Goal: Task Accomplishment & Management: Use online tool/utility

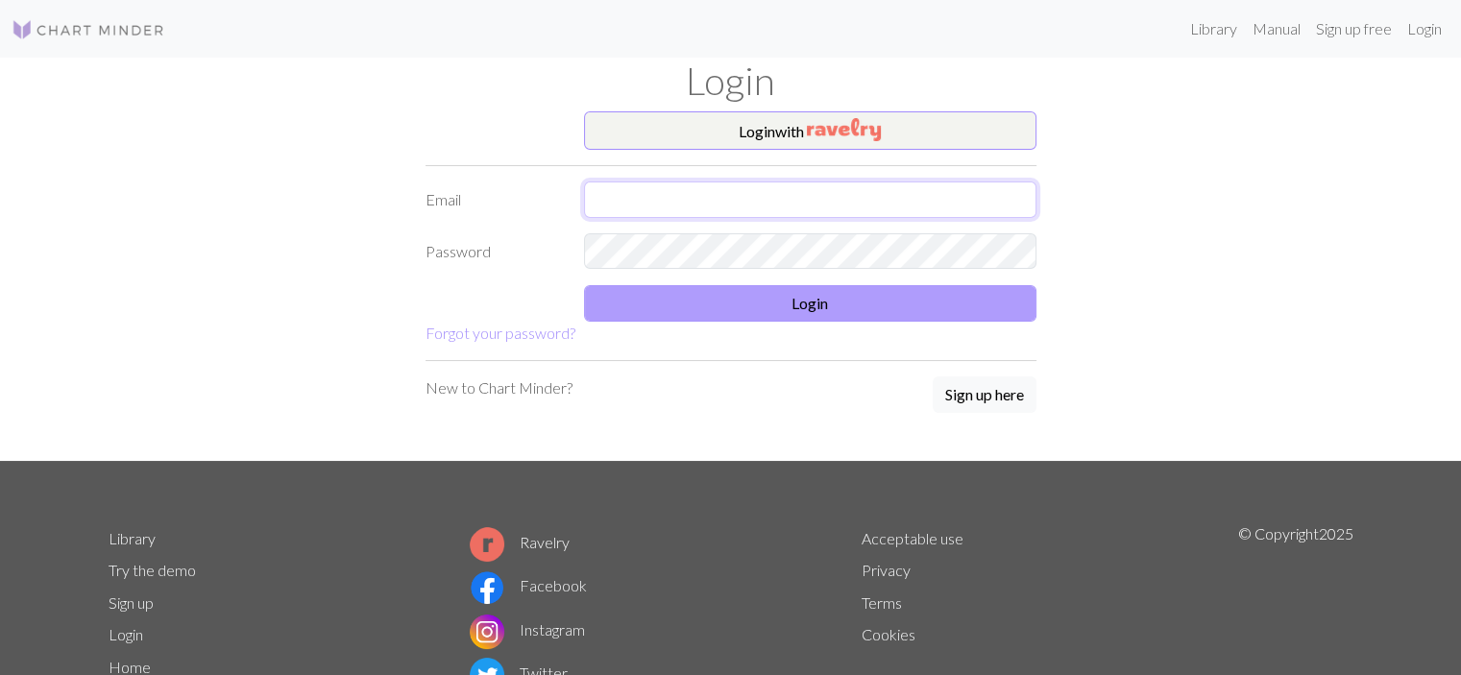
type input "[EMAIL_ADDRESS][DOMAIN_NAME]"
click at [717, 303] on button "Login" at bounding box center [810, 303] width 453 height 37
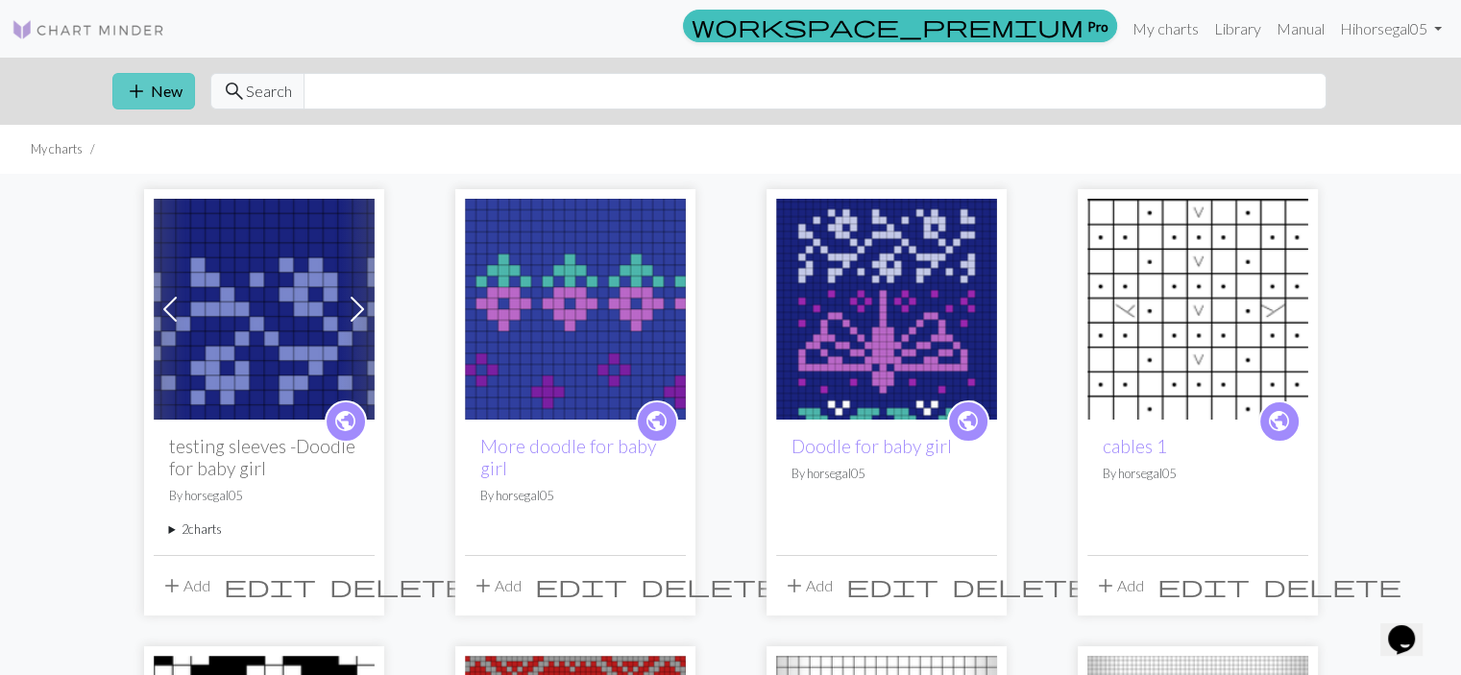
click at [154, 96] on button "add New" at bounding box center [153, 91] width 83 height 37
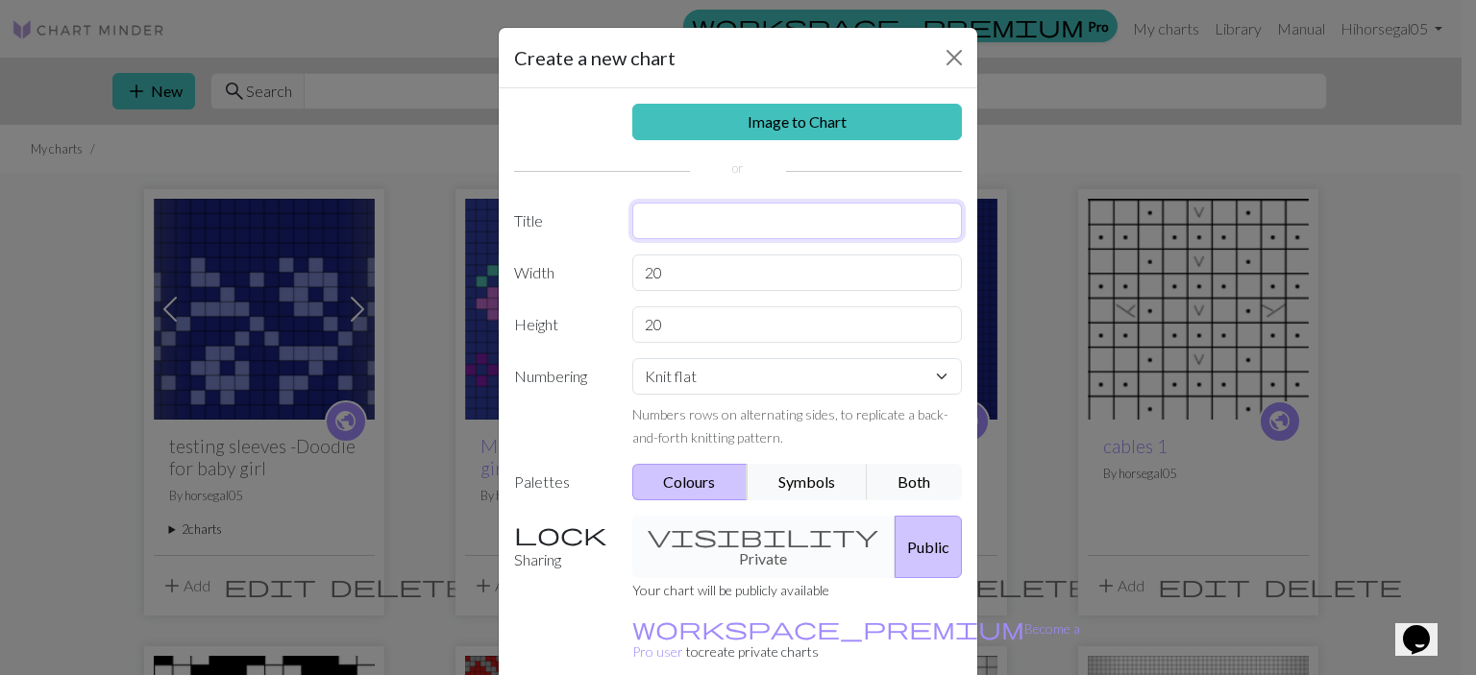
click at [700, 214] on input "text" at bounding box center [797, 221] width 330 height 37
type input "shortened skele"
drag, startPoint x: 681, startPoint y: 269, endPoint x: 619, endPoint y: 264, distance: 62.6
click at [621, 264] on div "20" at bounding box center [798, 273] width 354 height 37
type input "16"
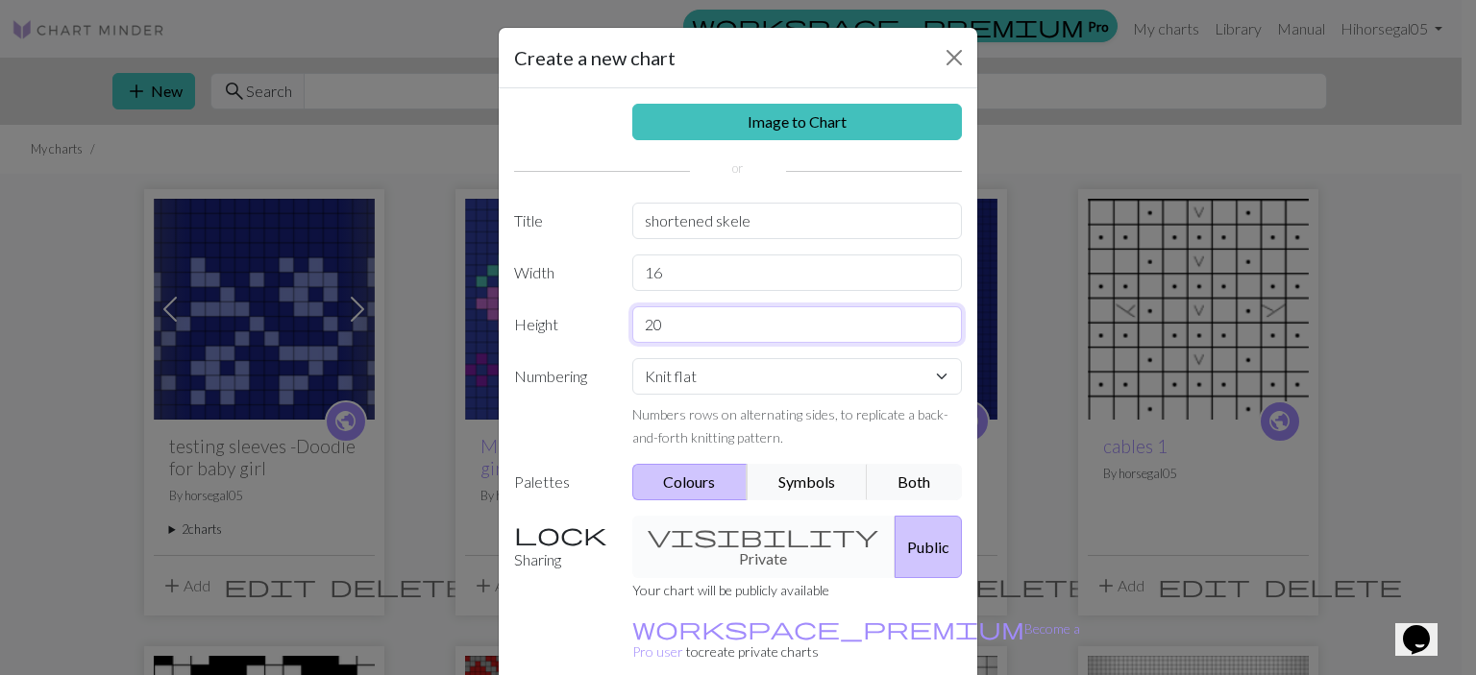
drag, startPoint x: 684, startPoint y: 326, endPoint x: 595, endPoint y: 333, distance: 89.7
click at [595, 333] on div "Height 20" at bounding box center [737, 324] width 471 height 37
type input "40"
click at [706, 376] on select "Knit flat Knit in the round Lace knitting Cross stitch" at bounding box center [797, 376] width 330 height 37
select select "round"
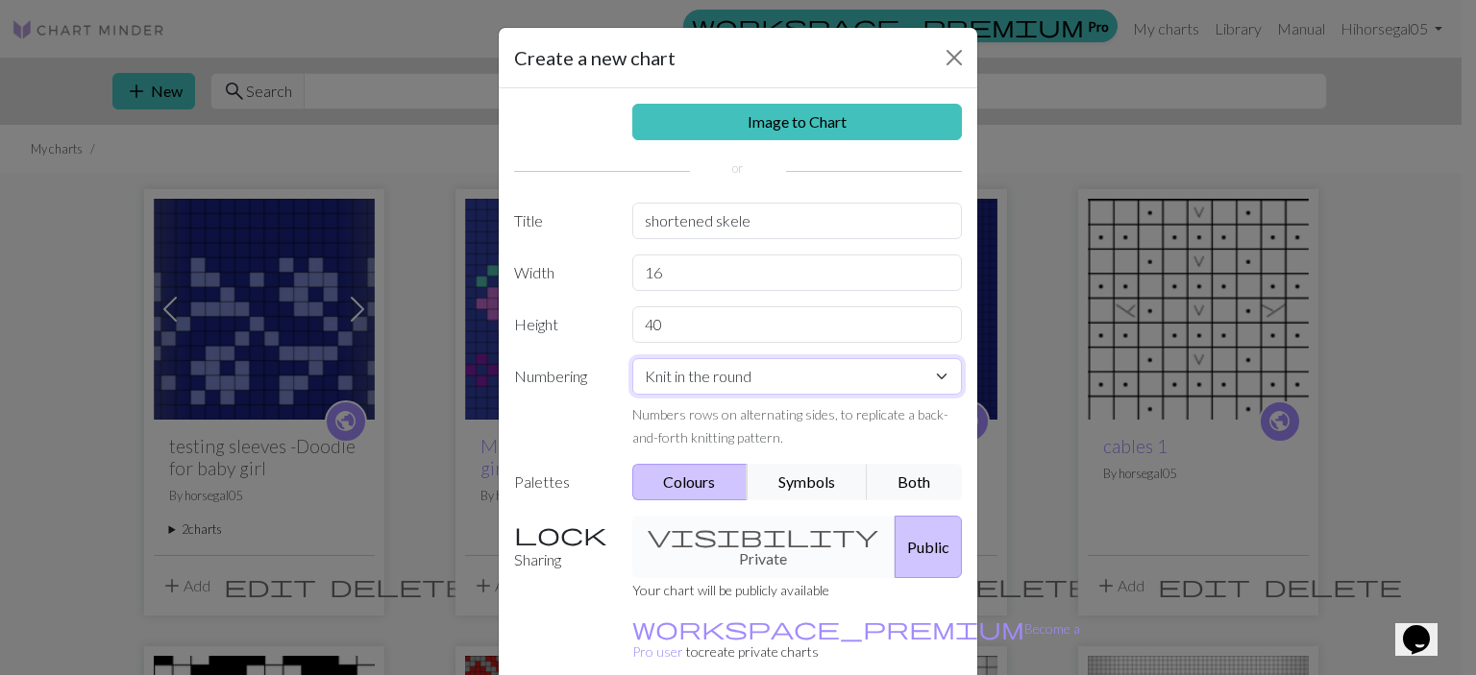
click at [632, 358] on select "Knit flat Knit in the round Lace knitting Cross stitch" at bounding box center [797, 376] width 330 height 37
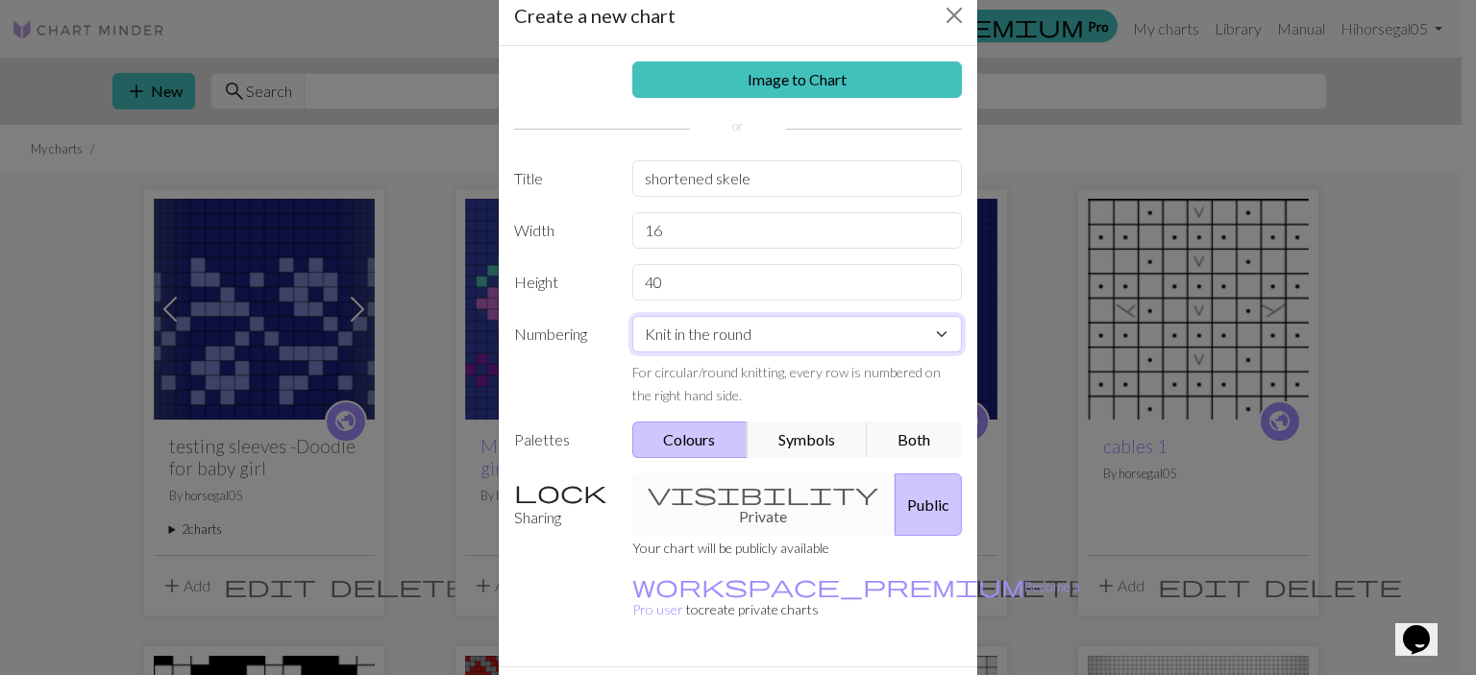
scroll to position [81, 0]
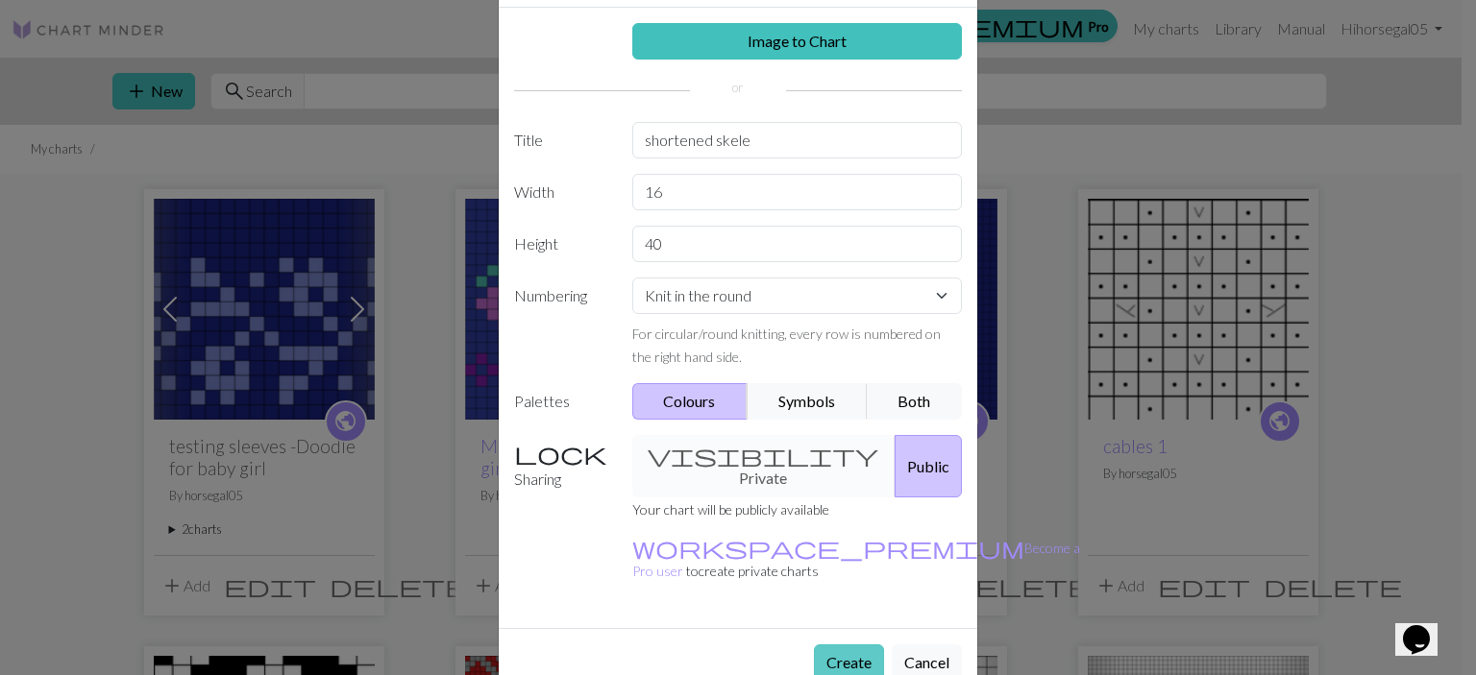
click at [834, 645] on button "Create" at bounding box center [849, 663] width 70 height 37
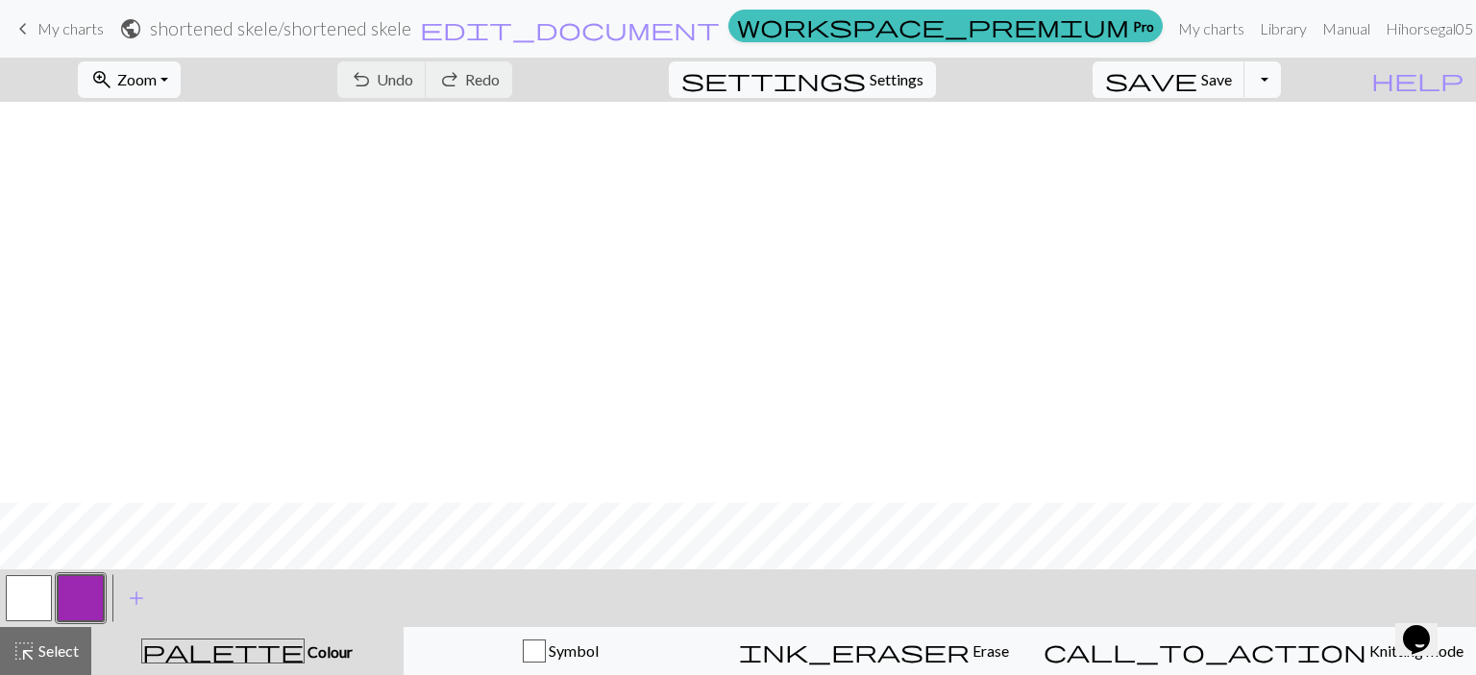
scroll to position [401, 0]
click at [35, 598] on button "button" at bounding box center [29, 598] width 46 height 46
click at [23, 593] on button "button" at bounding box center [29, 598] width 46 height 46
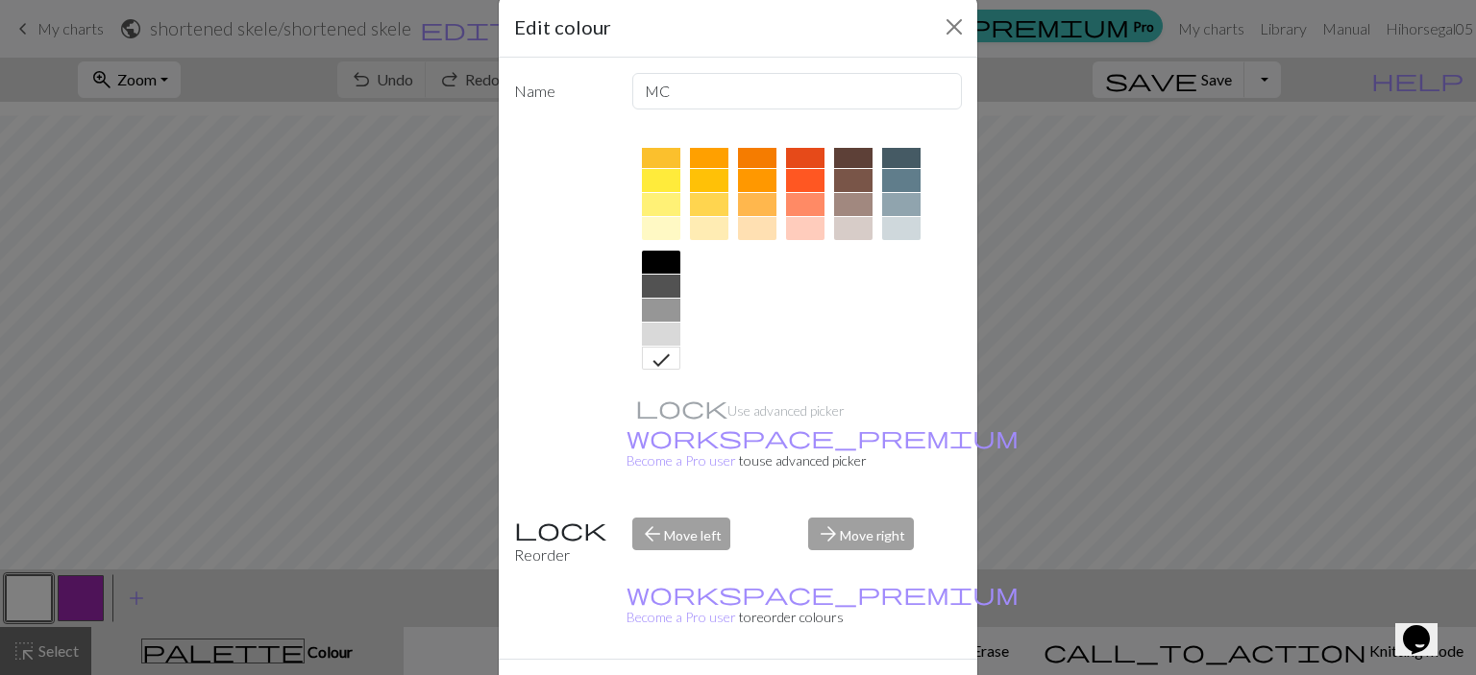
scroll to position [46, 0]
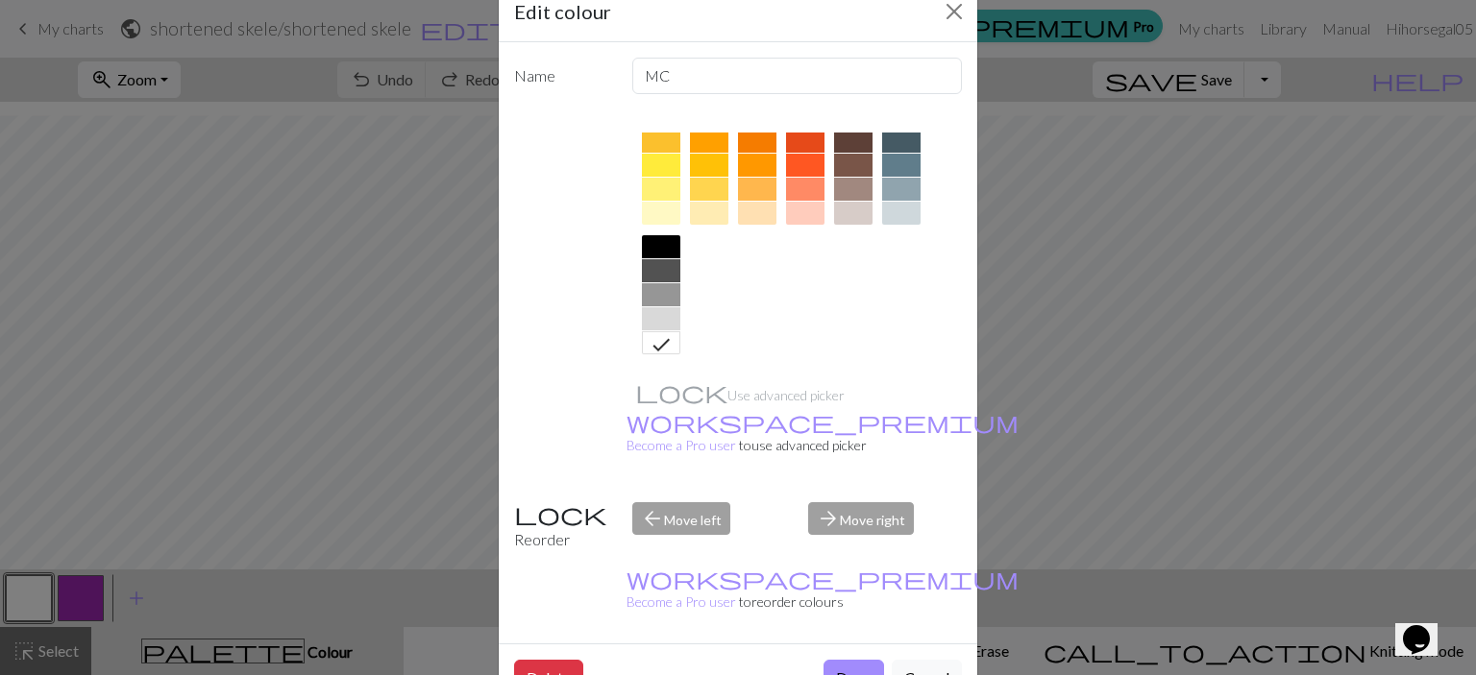
click at [660, 245] on div at bounding box center [661, 246] width 38 height 23
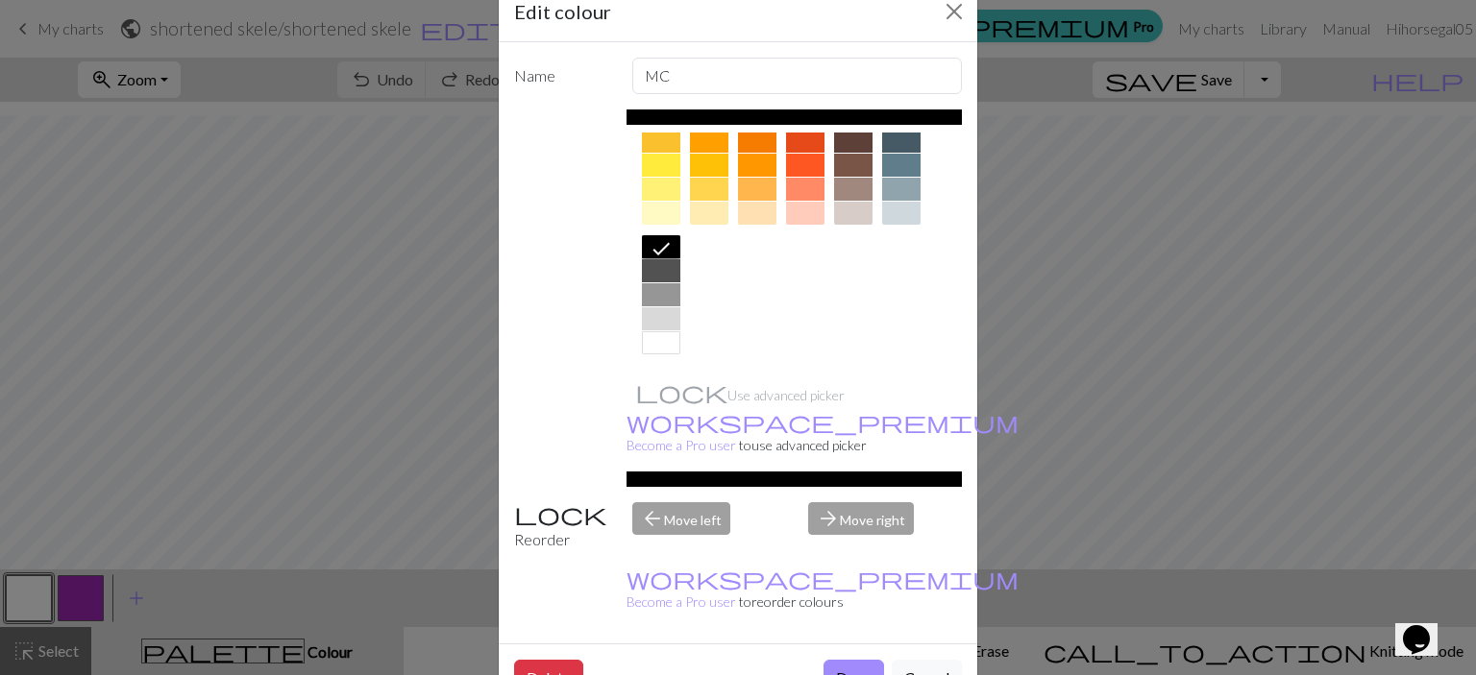
drag, startPoint x: 839, startPoint y: 612, endPoint x: 743, endPoint y: 596, distance: 97.5
click at [839, 660] on button "Done" at bounding box center [853, 678] width 61 height 37
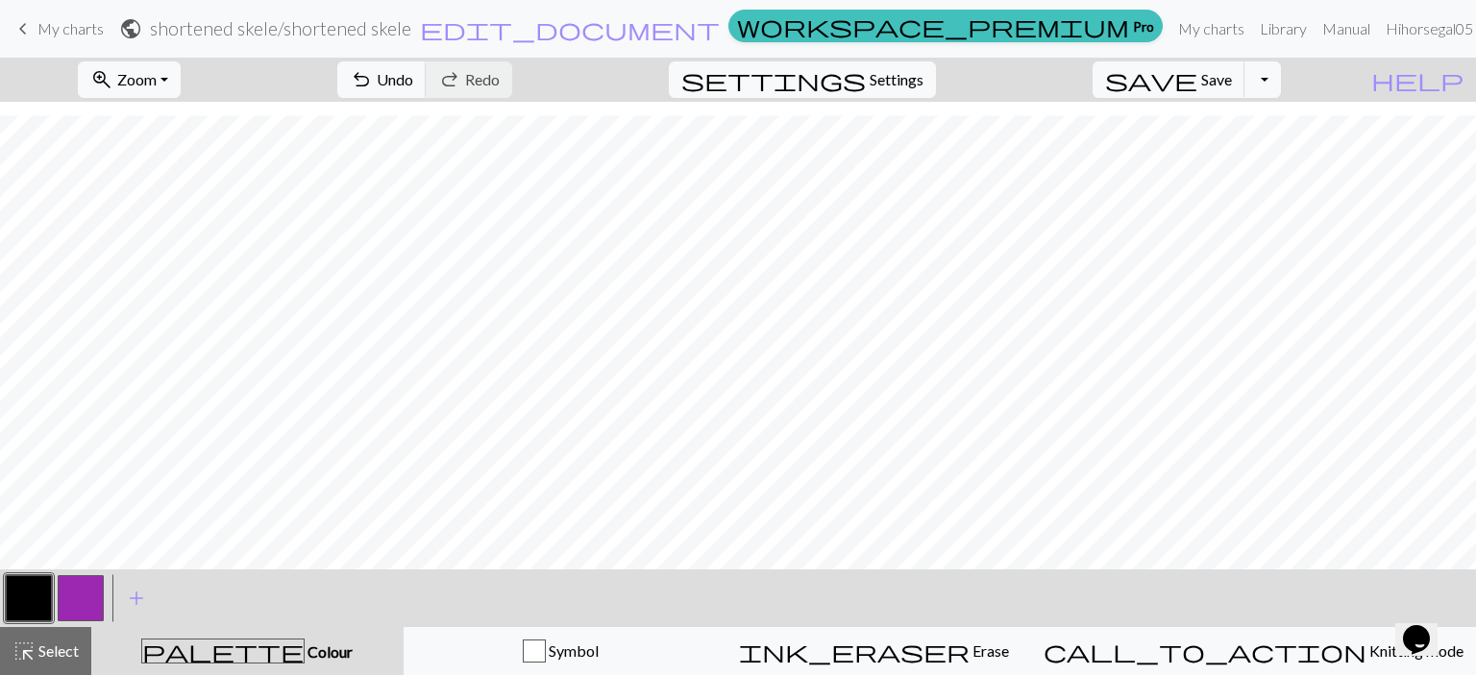
click at [87, 601] on button "button" at bounding box center [81, 598] width 46 height 46
click at [88, 601] on button "button" at bounding box center [81, 598] width 46 height 46
click at [88, 601] on div "Edit colour Name CC1 Use advanced picker workspace_premium Become a Pro user to…" at bounding box center [738, 337] width 1476 height 675
click at [68, 591] on button "button" at bounding box center [81, 598] width 46 height 46
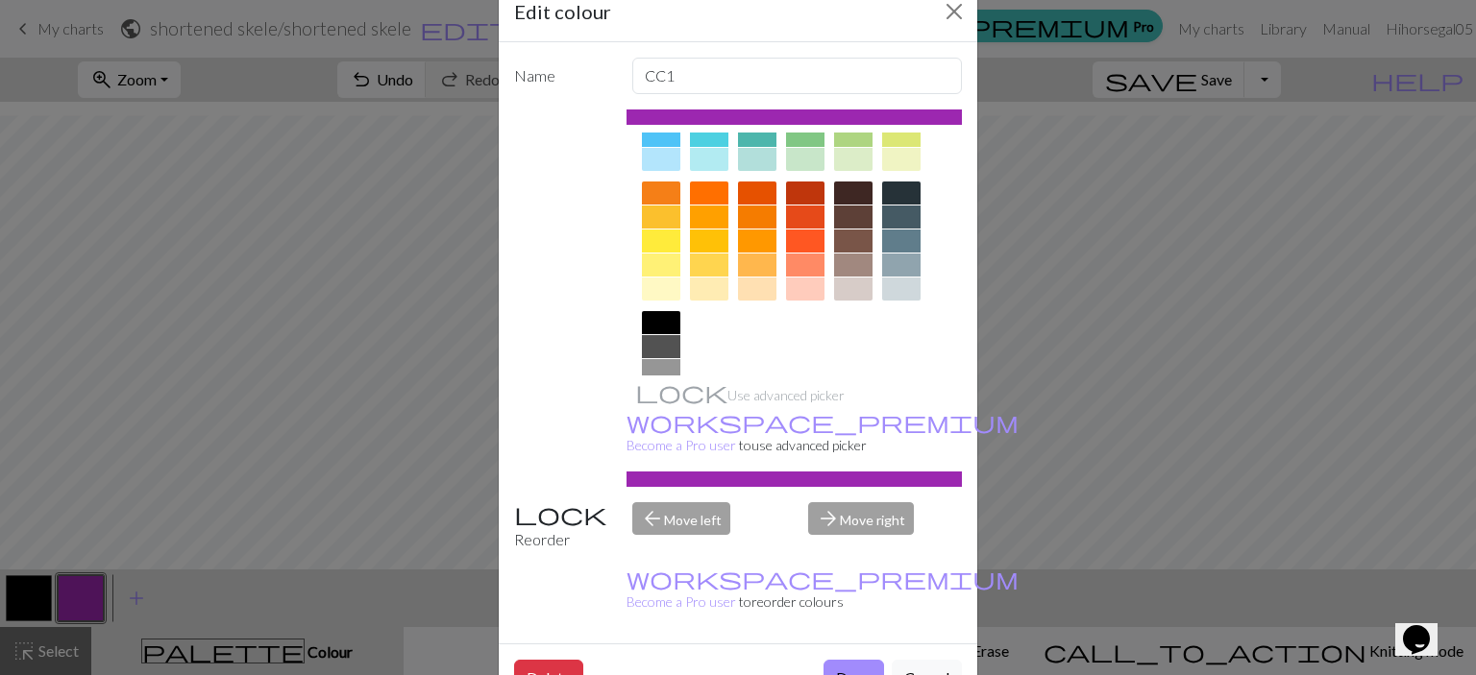
scroll to position [302, 0]
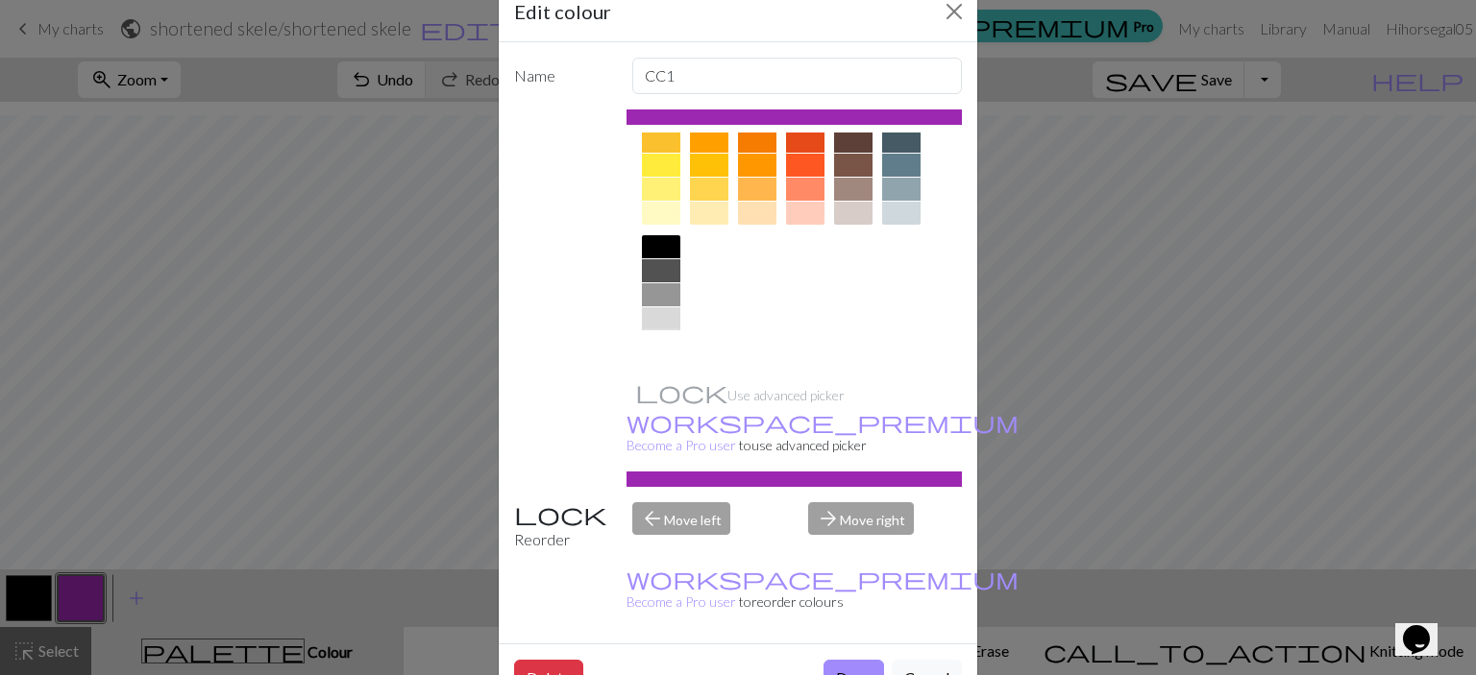
click at [656, 345] on div at bounding box center [661, 342] width 38 height 23
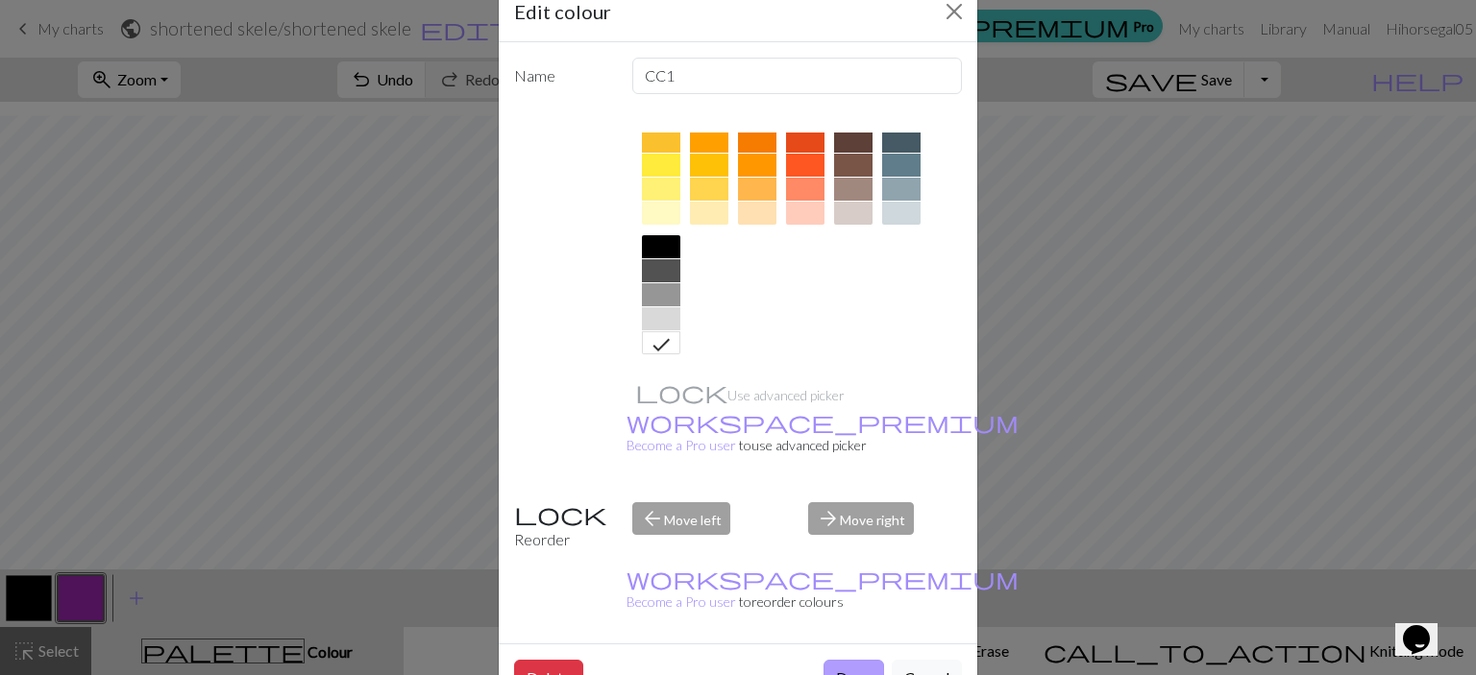
click at [823, 660] on button "Done" at bounding box center [853, 678] width 61 height 37
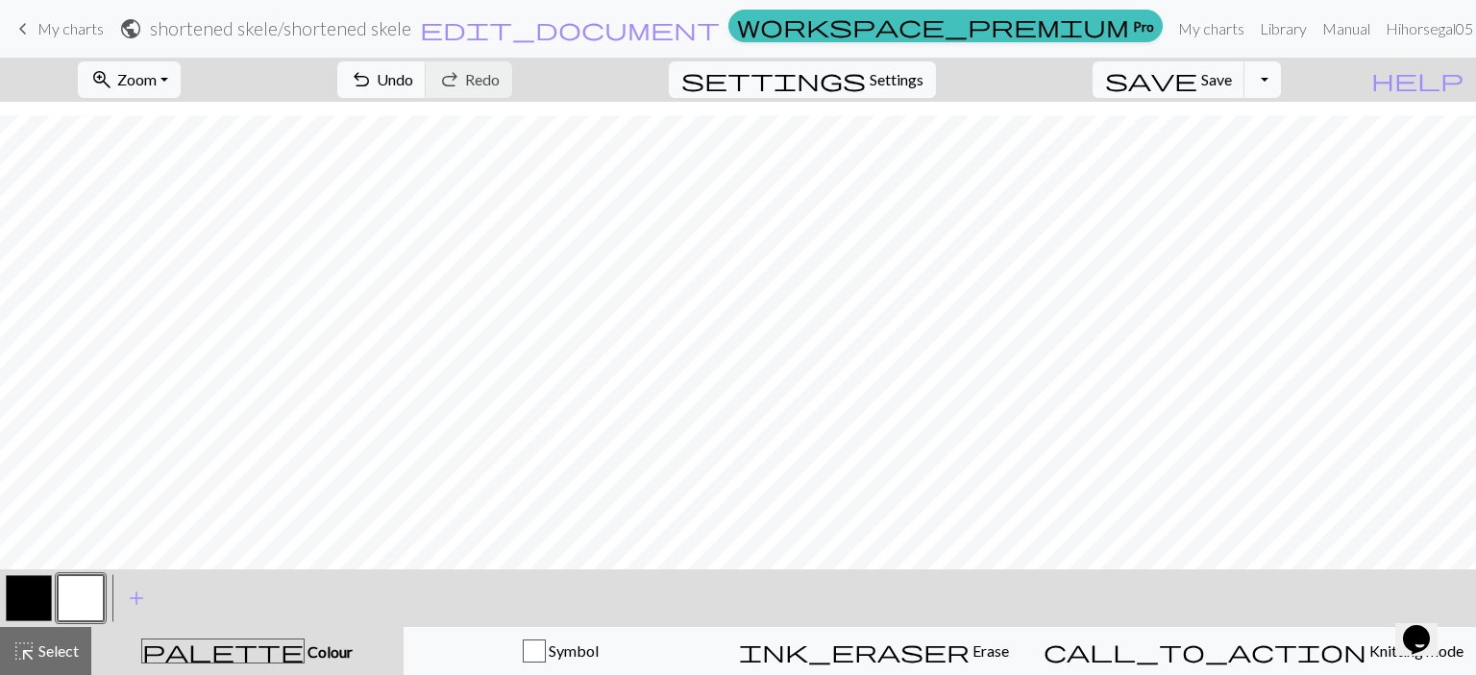
click at [30, 603] on button "button" at bounding box center [29, 598] width 46 height 46
click at [91, 604] on button "button" at bounding box center [81, 598] width 46 height 46
click at [37, 610] on button "button" at bounding box center [29, 598] width 46 height 46
click at [81, 591] on button "button" at bounding box center [81, 598] width 46 height 46
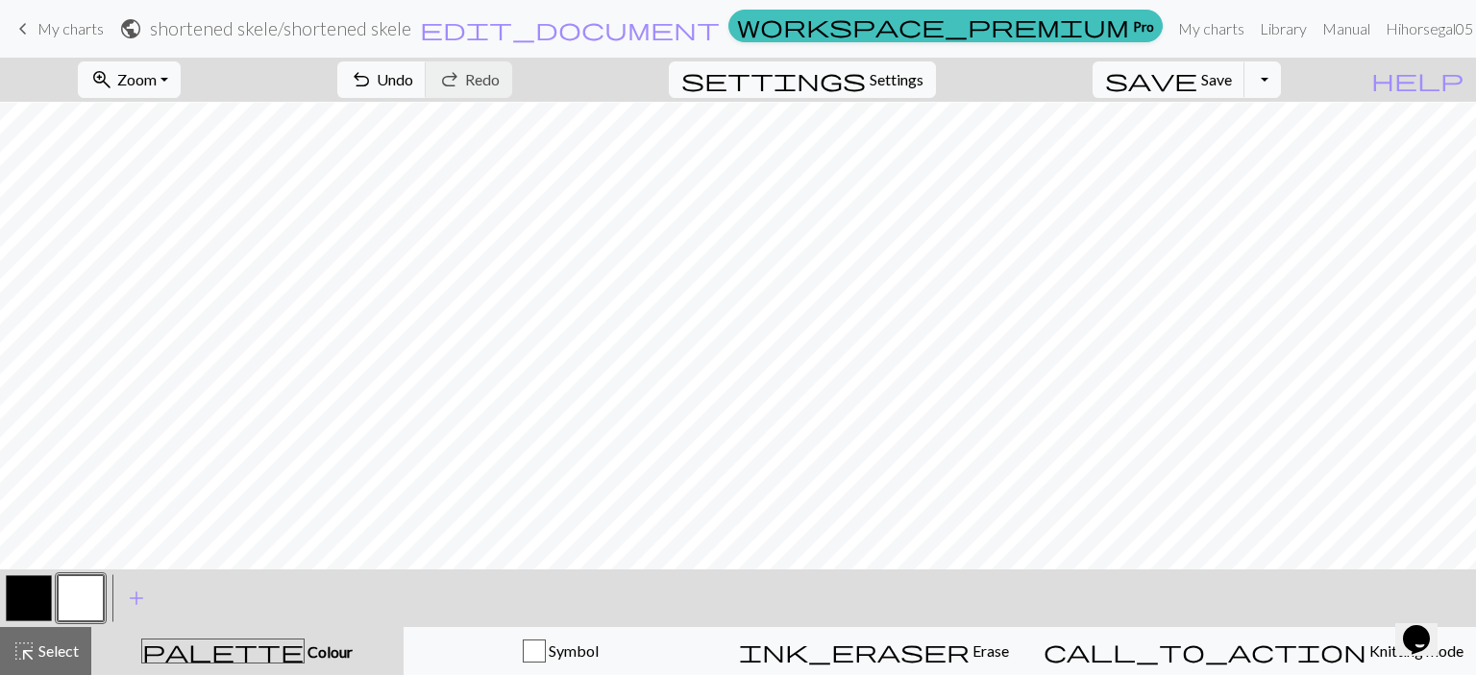
click at [69, 608] on button "button" at bounding box center [81, 598] width 46 height 46
click at [69, 608] on div "Edit colour Name CC1 Use advanced picker workspace_premium Become a Pro user to…" at bounding box center [738, 337] width 1476 height 675
drag, startPoint x: 12, startPoint y: 617, endPoint x: 91, endPoint y: 582, distance: 86.0
click at [15, 617] on button "button" at bounding box center [29, 598] width 46 height 46
click at [85, 598] on button "button" at bounding box center [81, 598] width 46 height 46
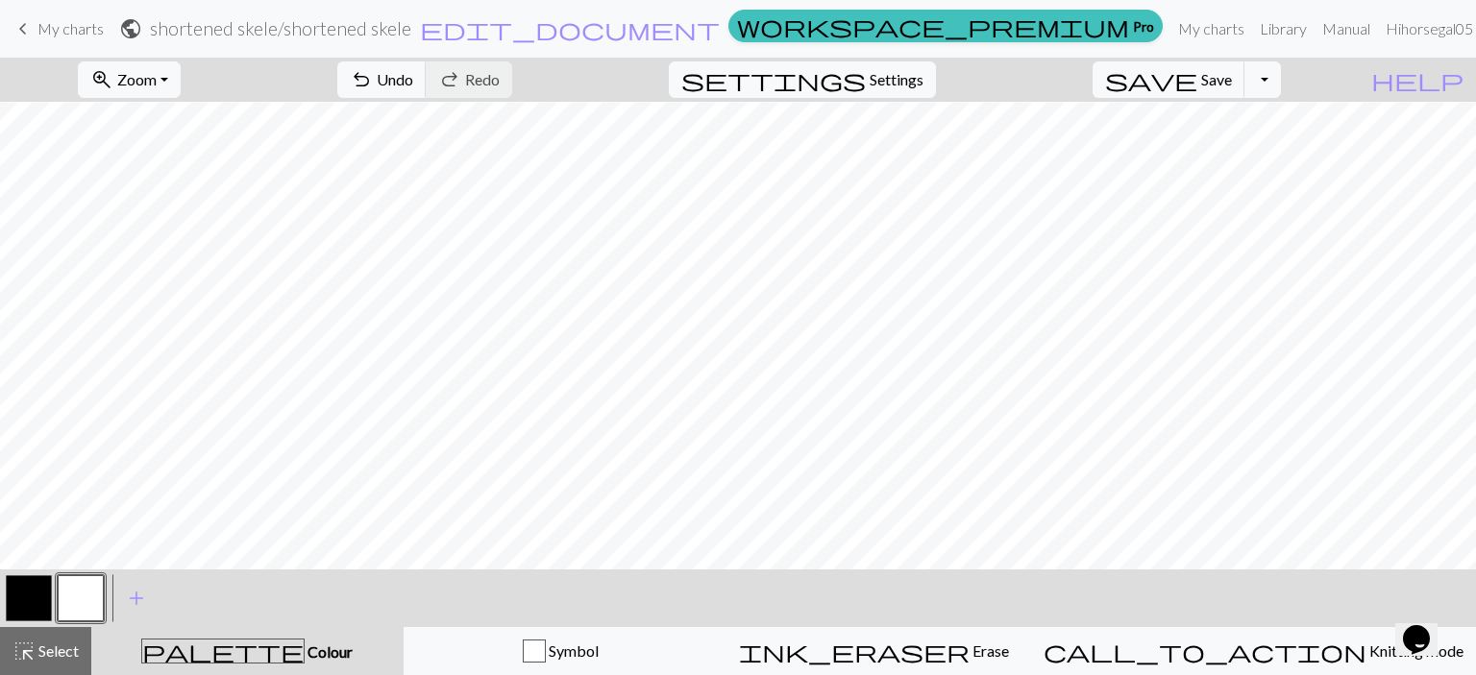
click at [12, 614] on button "button" at bounding box center [29, 598] width 46 height 46
click at [83, 595] on button "button" at bounding box center [81, 598] width 46 height 46
click at [15, 605] on button "button" at bounding box center [29, 598] width 46 height 46
click at [80, 591] on button "button" at bounding box center [81, 598] width 46 height 46
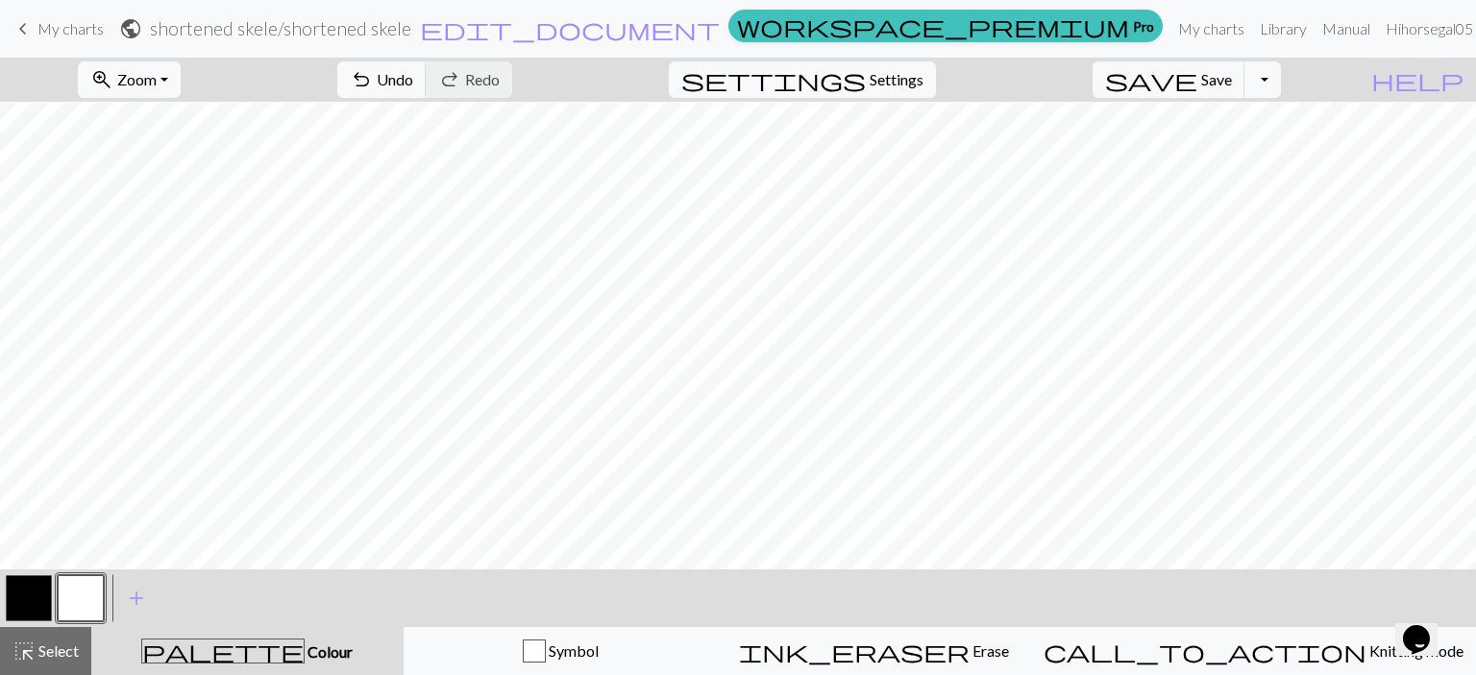
click at [33, 605] on button "button" at bounding box center [29, 598] width 46 height 46
click at [79, 604] on button "button" at bounding box center [81, 598] width 46 height 46
drag, startPoint x: 37, startPoint y: 603, endPoint x: 56, endPoint y: 587, distance: 25.2
click at [36, 602] on button "button" at bounding box center [29, 598] width 46 height 46
click at [83, 605] on button "button" at bounding box center [81, 598] width 46 height 46
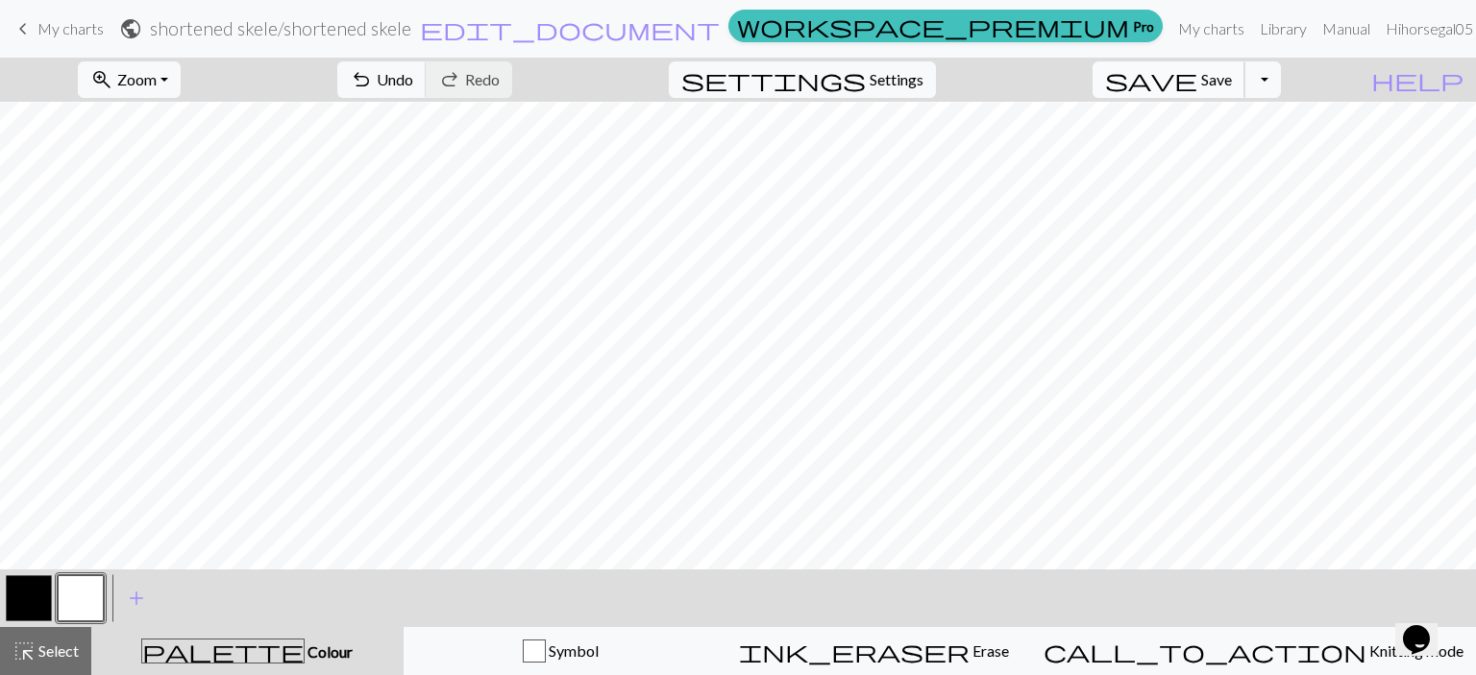
click at [1232, 78] on span "Save" at bounding box center [1216, 79] width 31 height 18
click at [1281, 79] on button "Toggle Dropdown" at bounding box center [1262, 79] width 37 height 37
click at [1211, 149] on button "save_alt Download" at bounding box center [1121, 152] width 317 height 31
click at [1281, 80] on button "Toggle Dropdown" at bounding box center [1262, 79] width 37 height 37
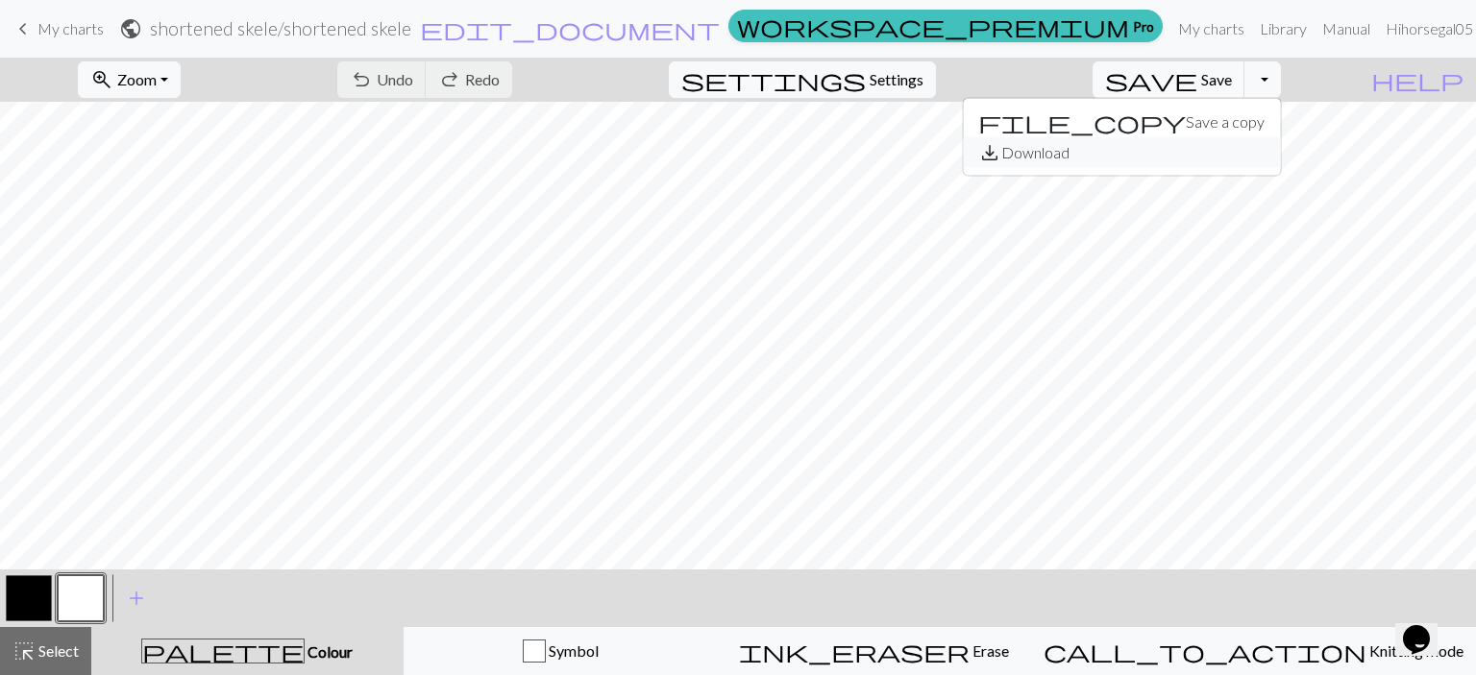
click at [1236, 153] on button "save_alt Download" at bounding box center [1121, 152] width 317 height 31
click at [1184, 31] on link "My charts" at bounding box center [1211, 29] width 82 height 38
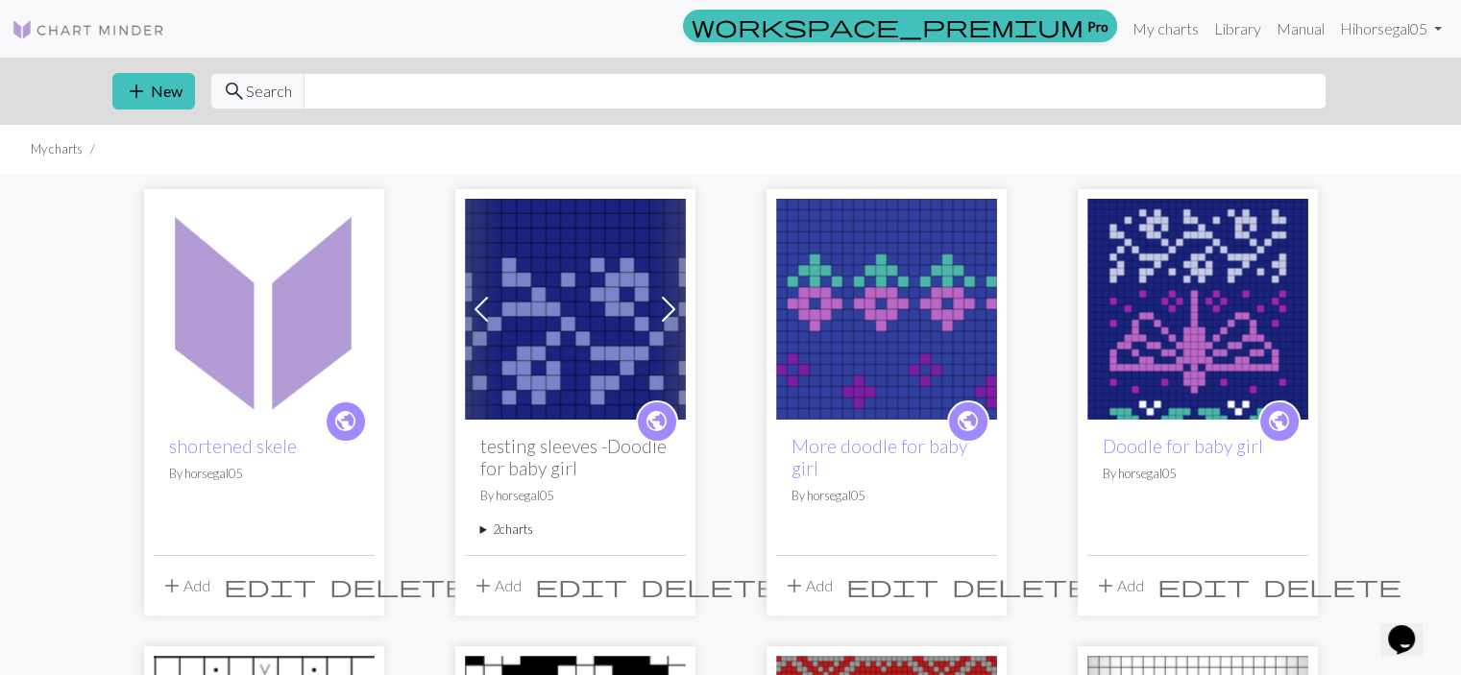
click at [285, 347] on img at bounding box center [264, 309] width 221 height 221
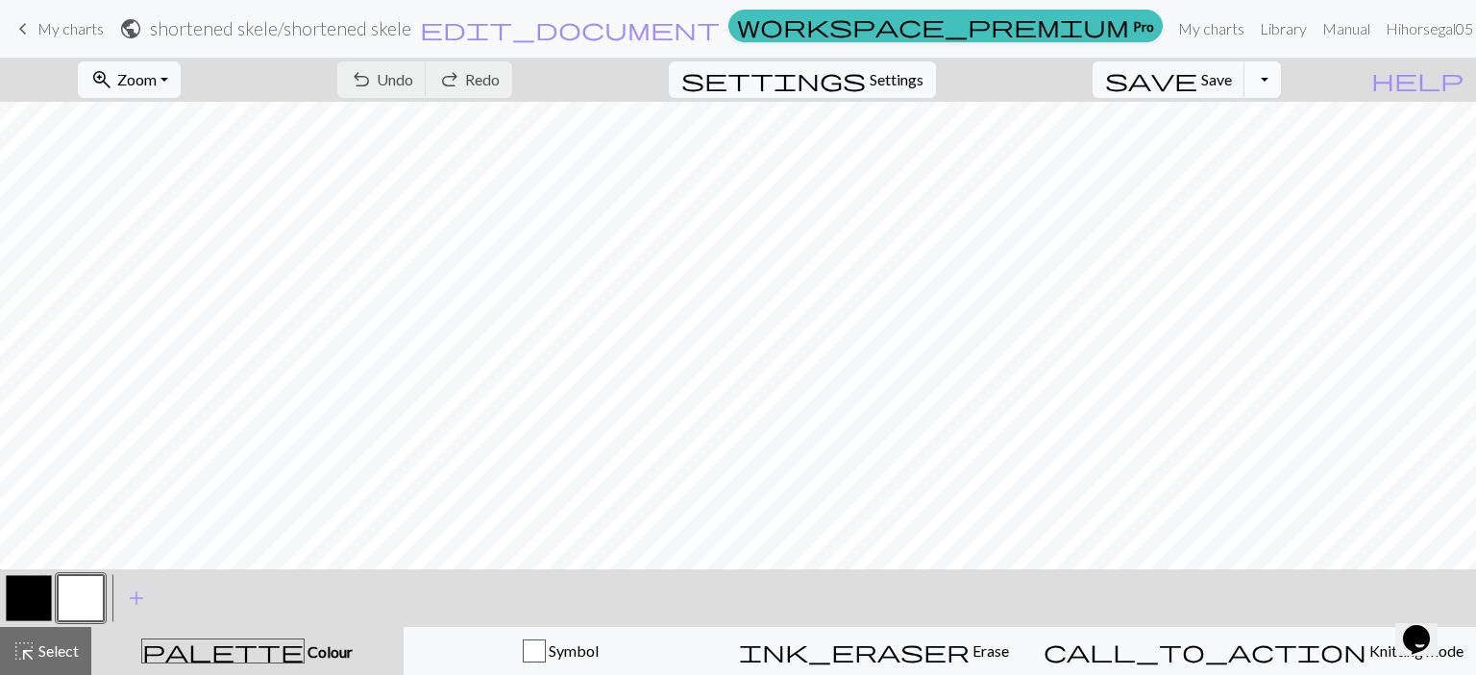
click at [1281, 79] on button "Toggle Dropdown" at bounding box center [1262, 79] width 37 height 37
click at [1218, 149] on button "save_alt Download" at bounding box center [1121, 152] width 317 height 31
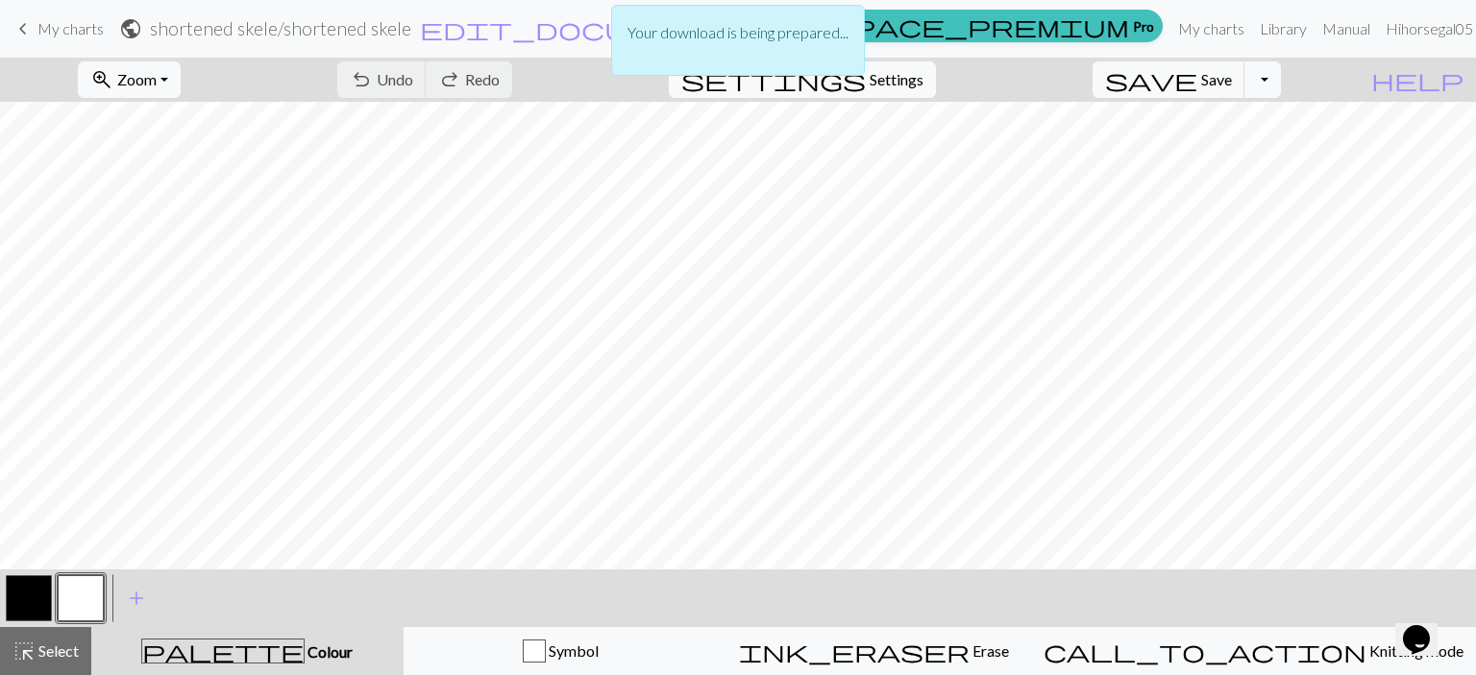
click at [777, 40] on p "Your download is being prepared..." at bounding box center [737, 32] width 221 height 23
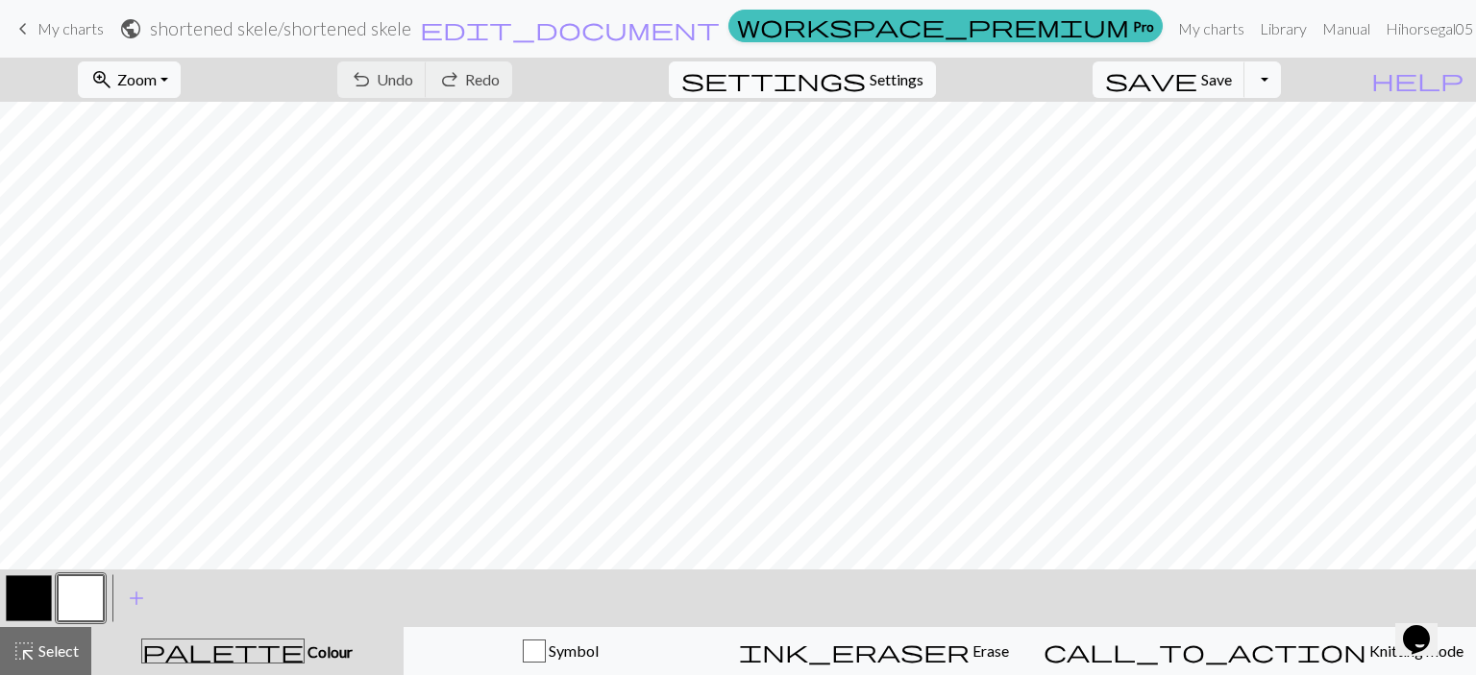
click at [923, 80] on span "Settings" at bounding box center [896, 79] width 54 height 23
select select "aran"
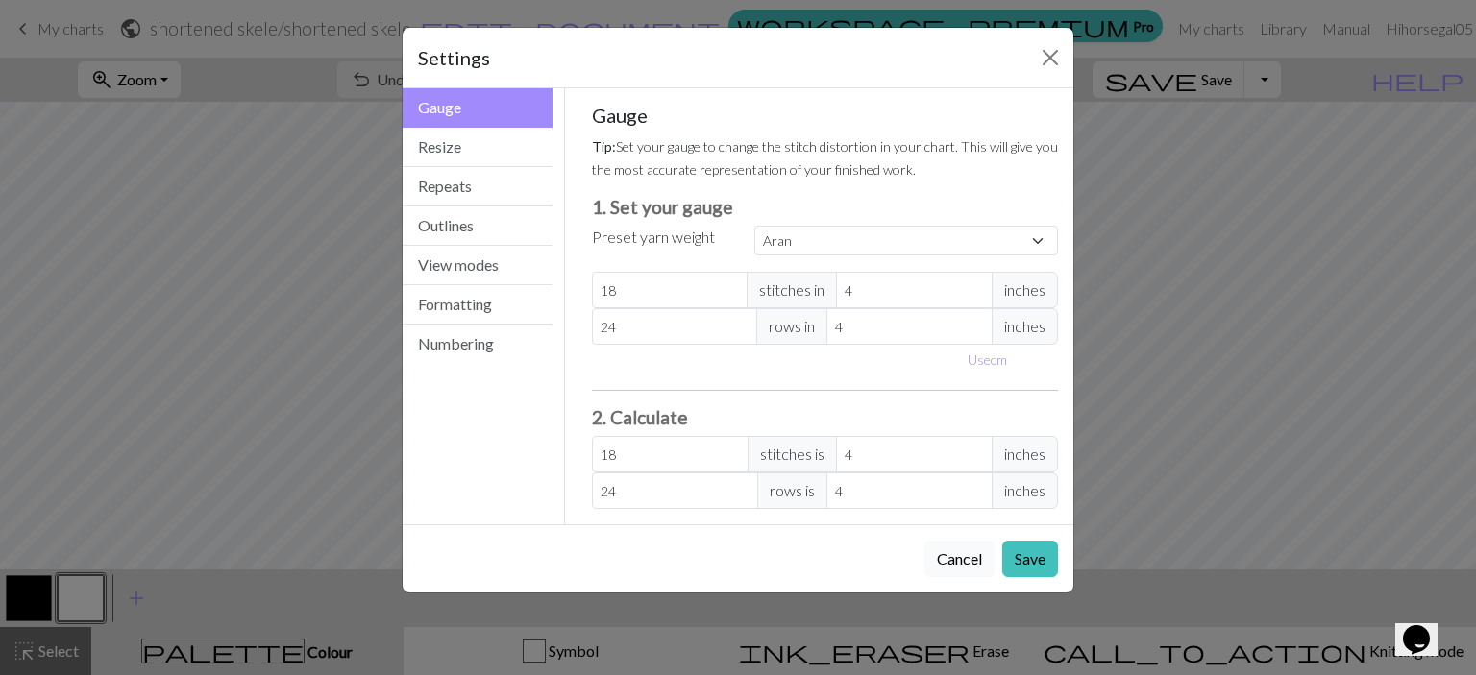
click at [955, 557] on button "Cancel" at bounding box center [959, 559] width 70 height 37
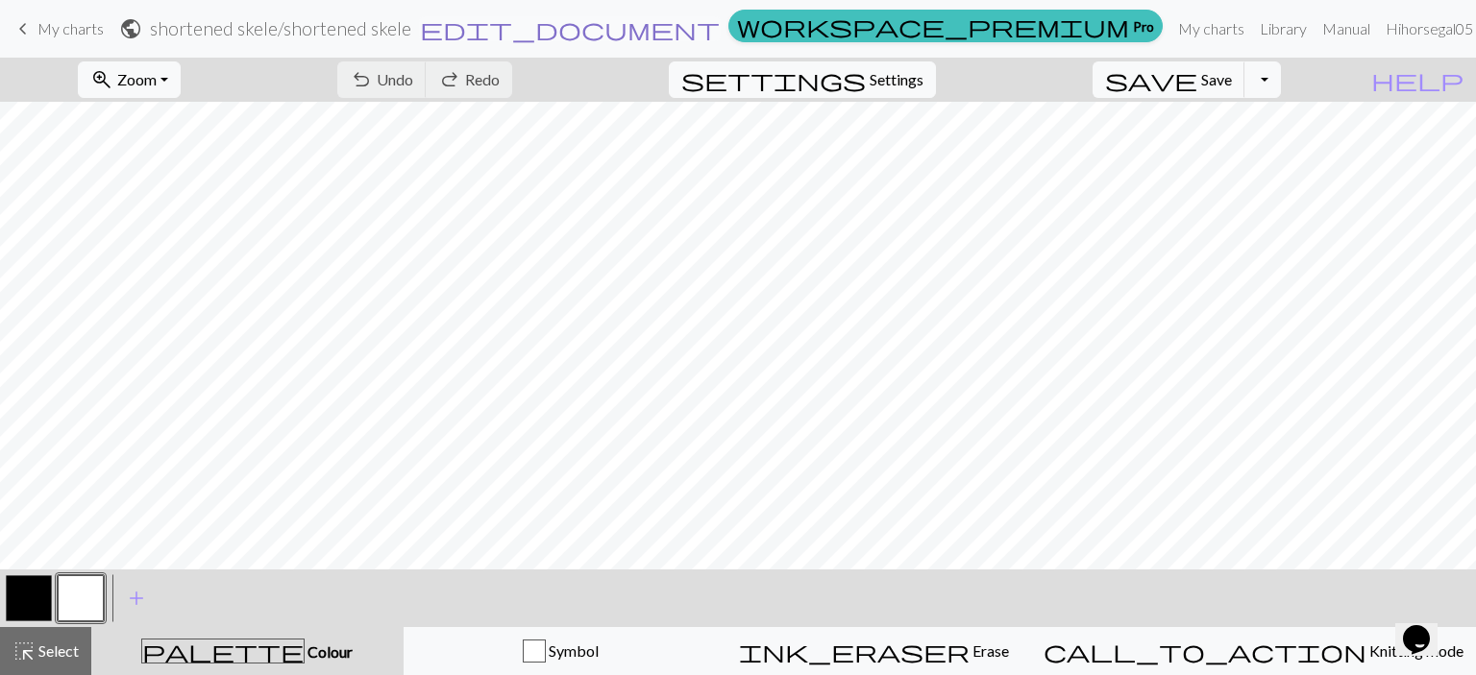
click at [720, 35] on span "edit_document" at bounding box center [570, 28] width 300 height 27
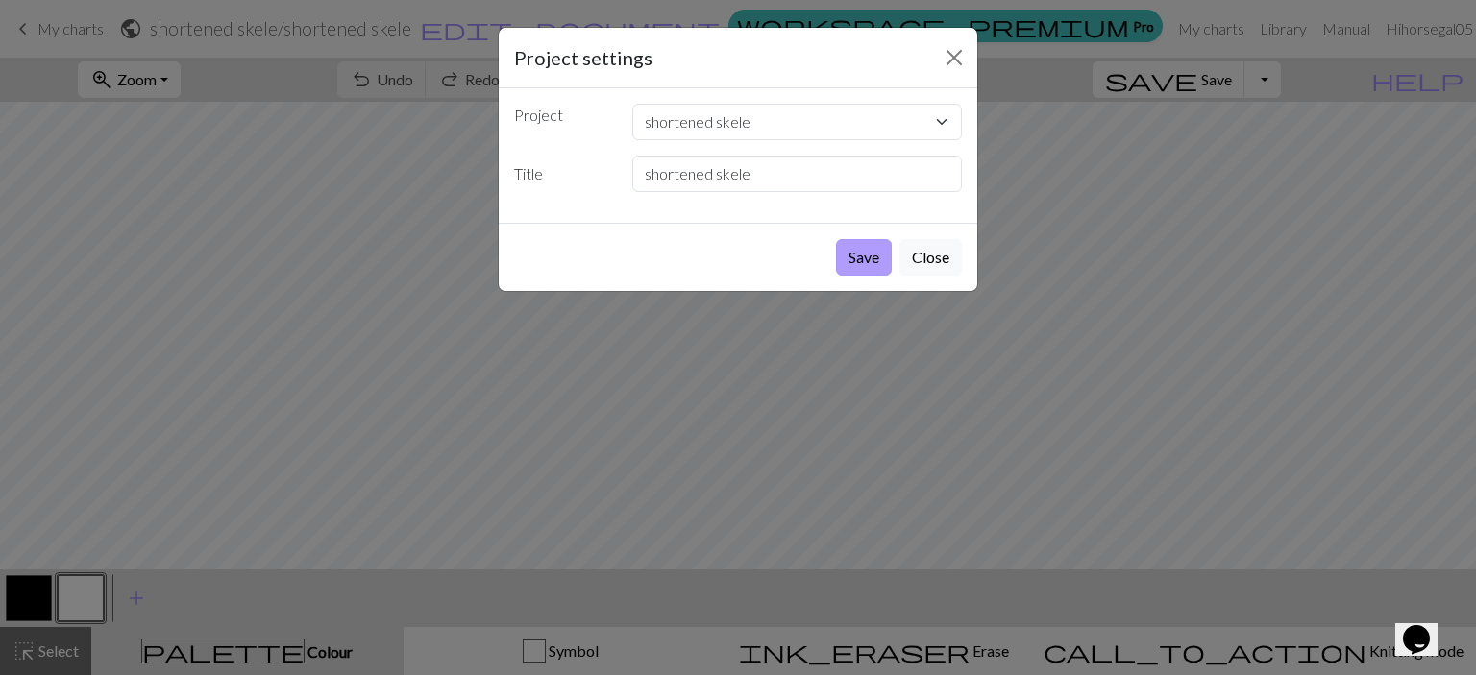
click at [860, 259] on button "Save" at bounding box center [864, 257] width 56 height 37
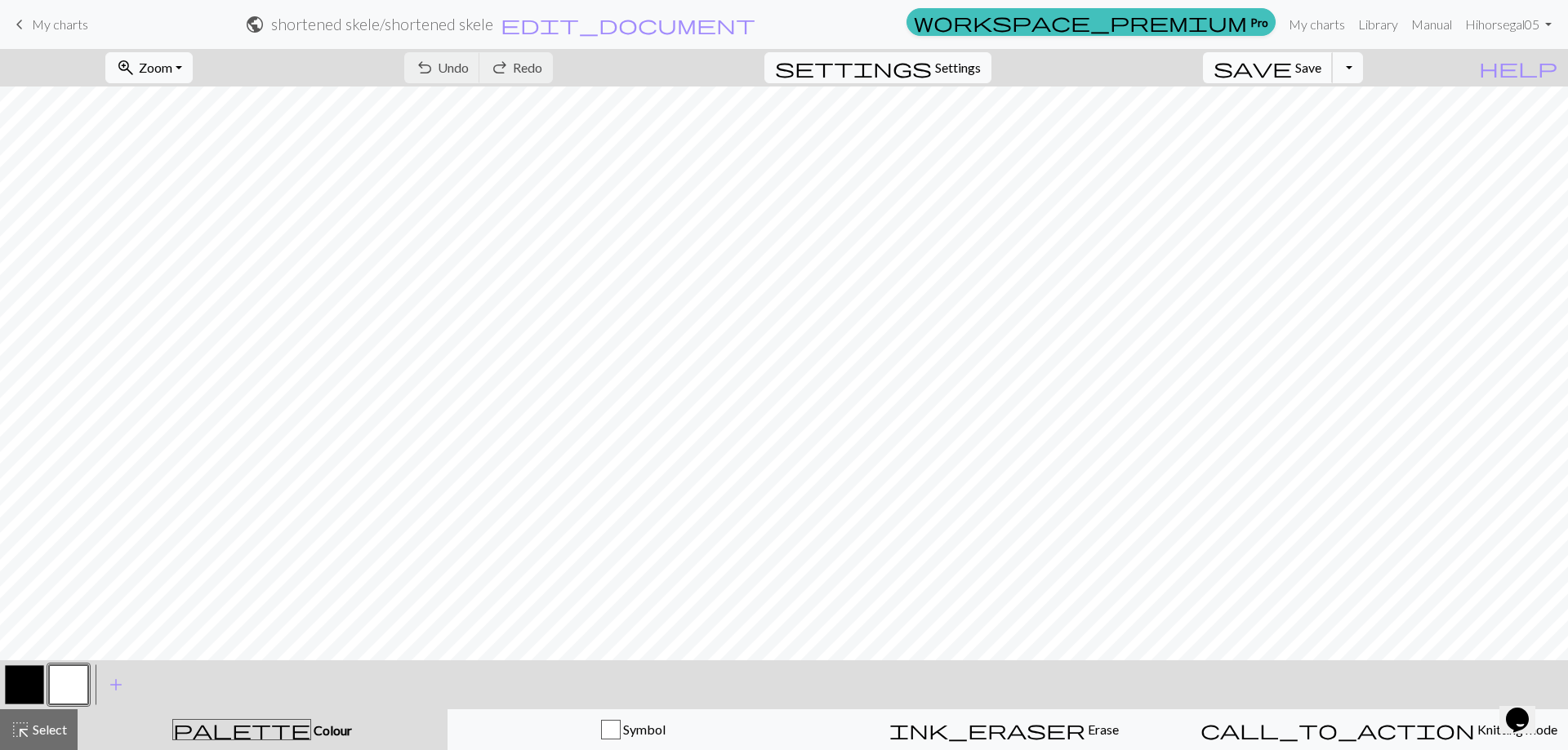
click at [1241, 68] on span "Save" at bounding box center [1308, 67] width 26 height 15
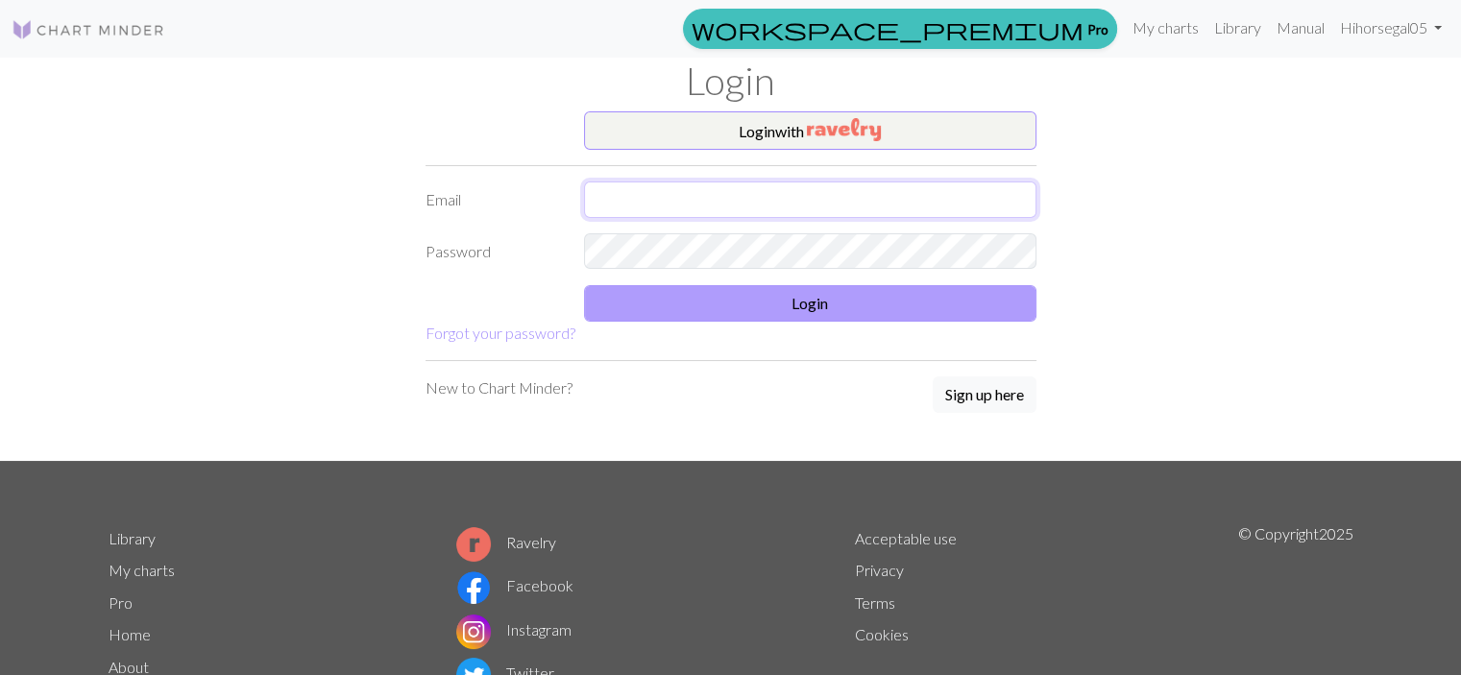
type input "[EMAIL_ADDRESS][DOMAIN_NAME]"
click at [832, 308] on button "Login" at bounding box center [810, 303] width 453 height 37
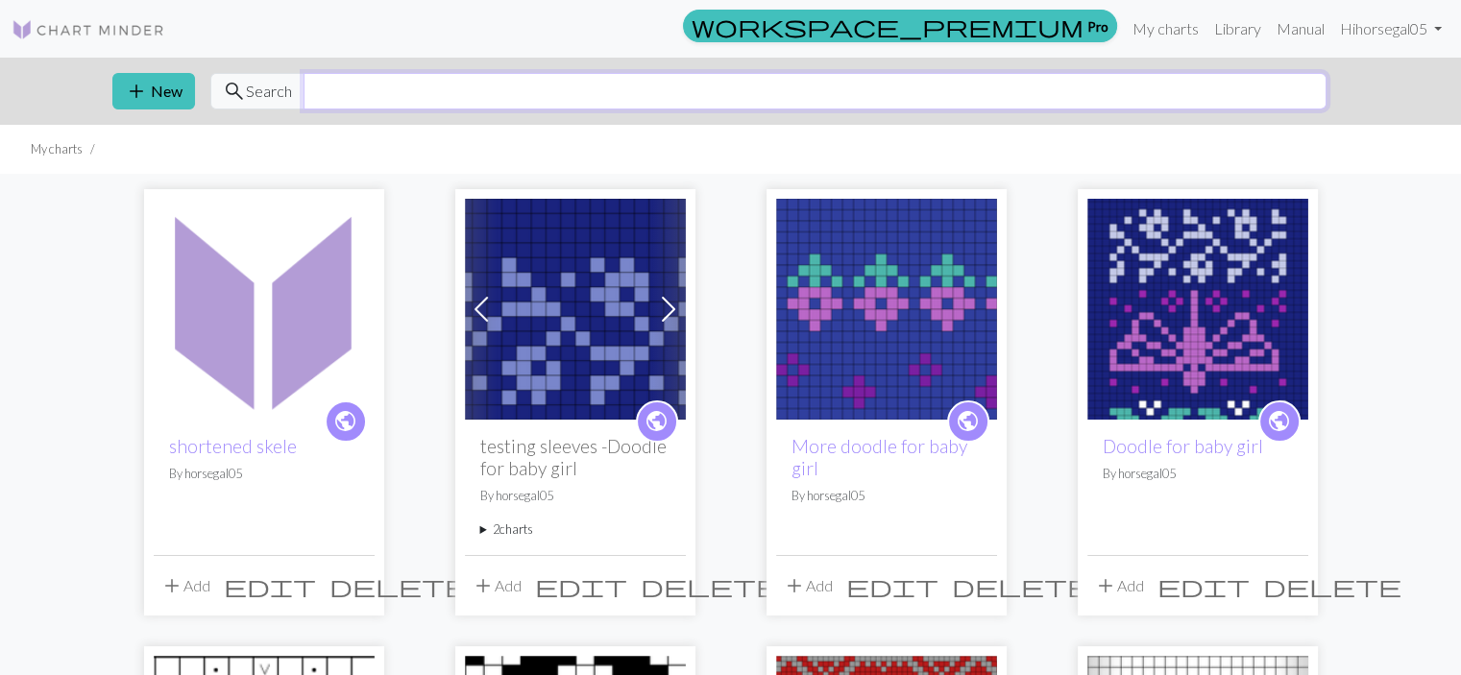
click at [334, 90] on input "text" at bounding box center [815, 91] width 1023 height 37
type input "skele"
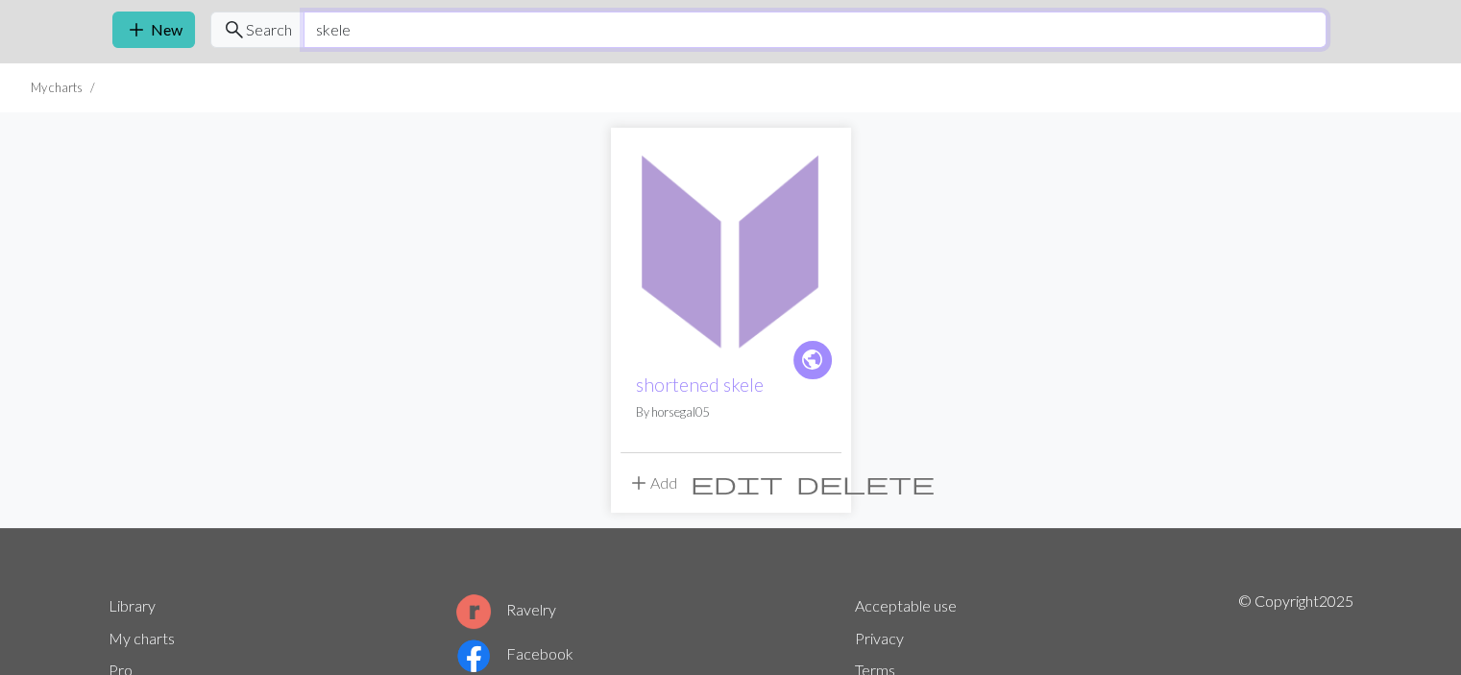
scroll to position [96, 0]
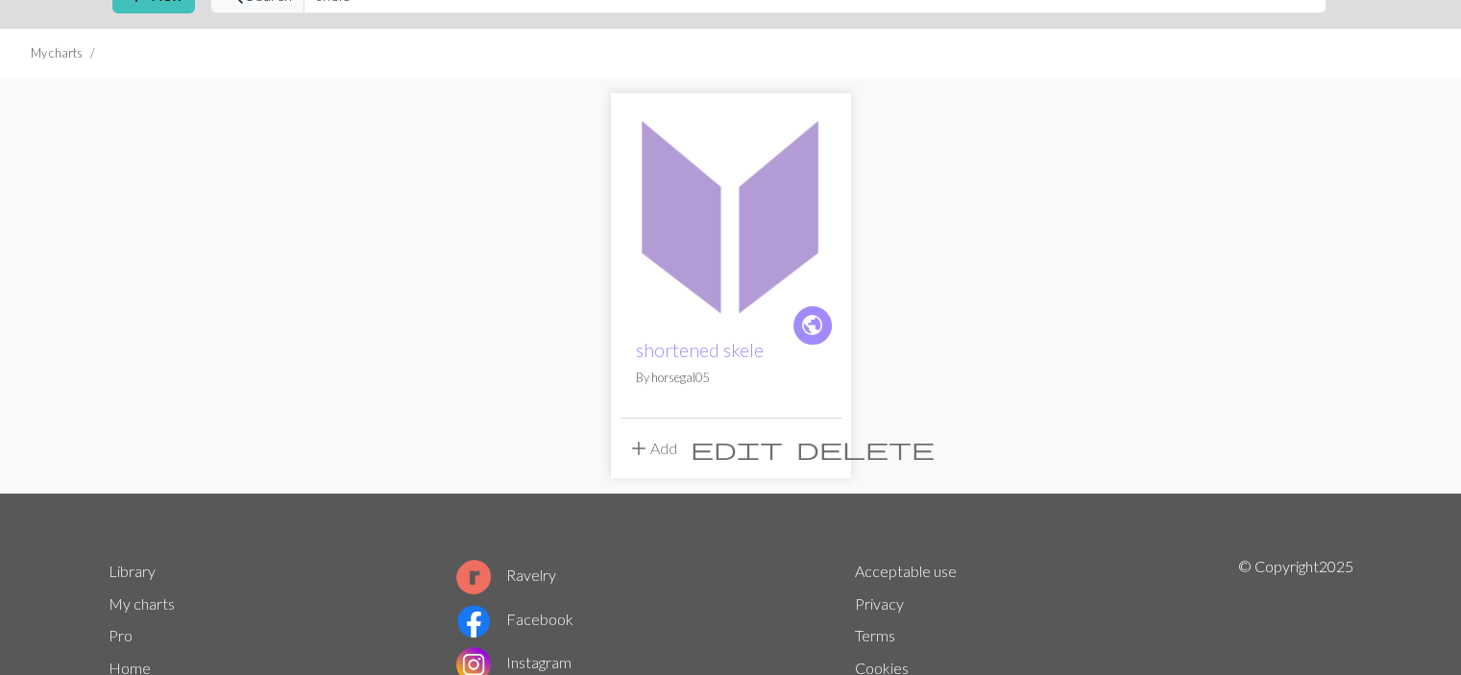
click at [742, 225] on img at bounding box center [731, 213] width 221 height 221
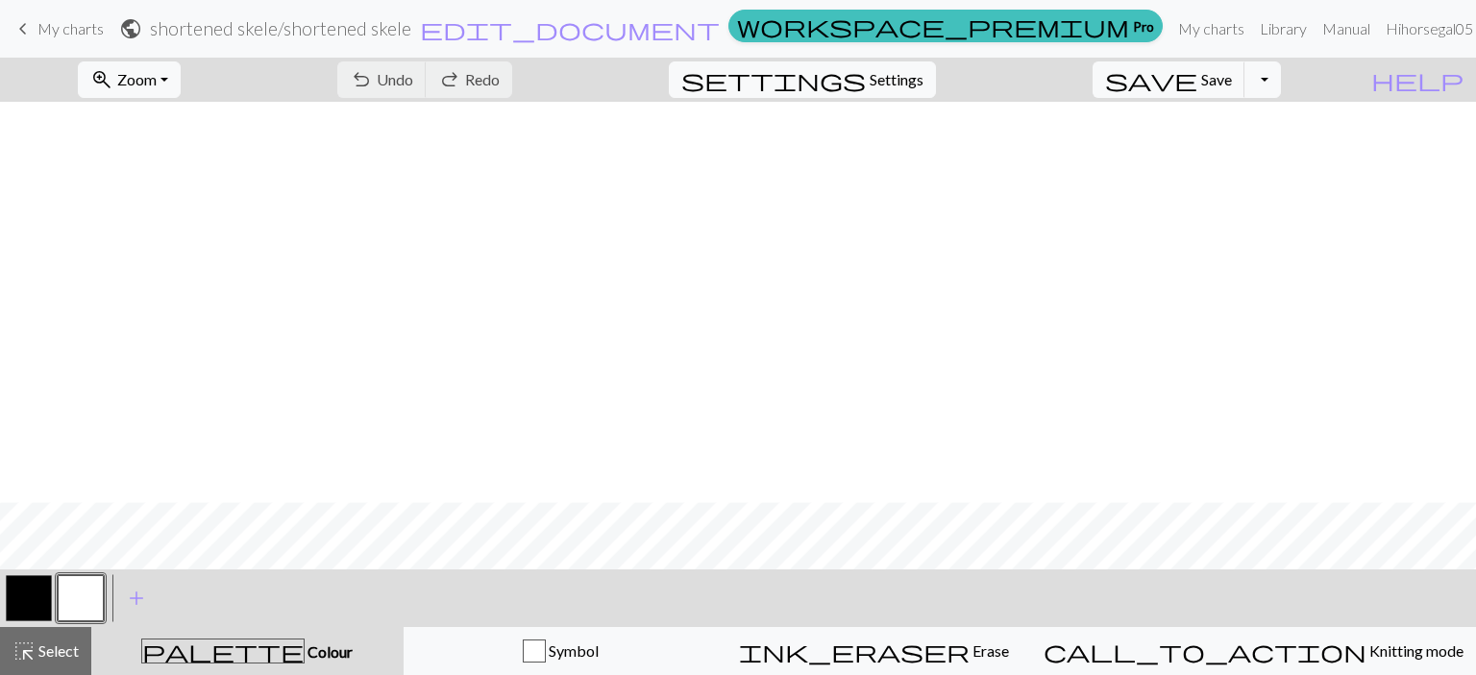
scroll to position [401, 0]
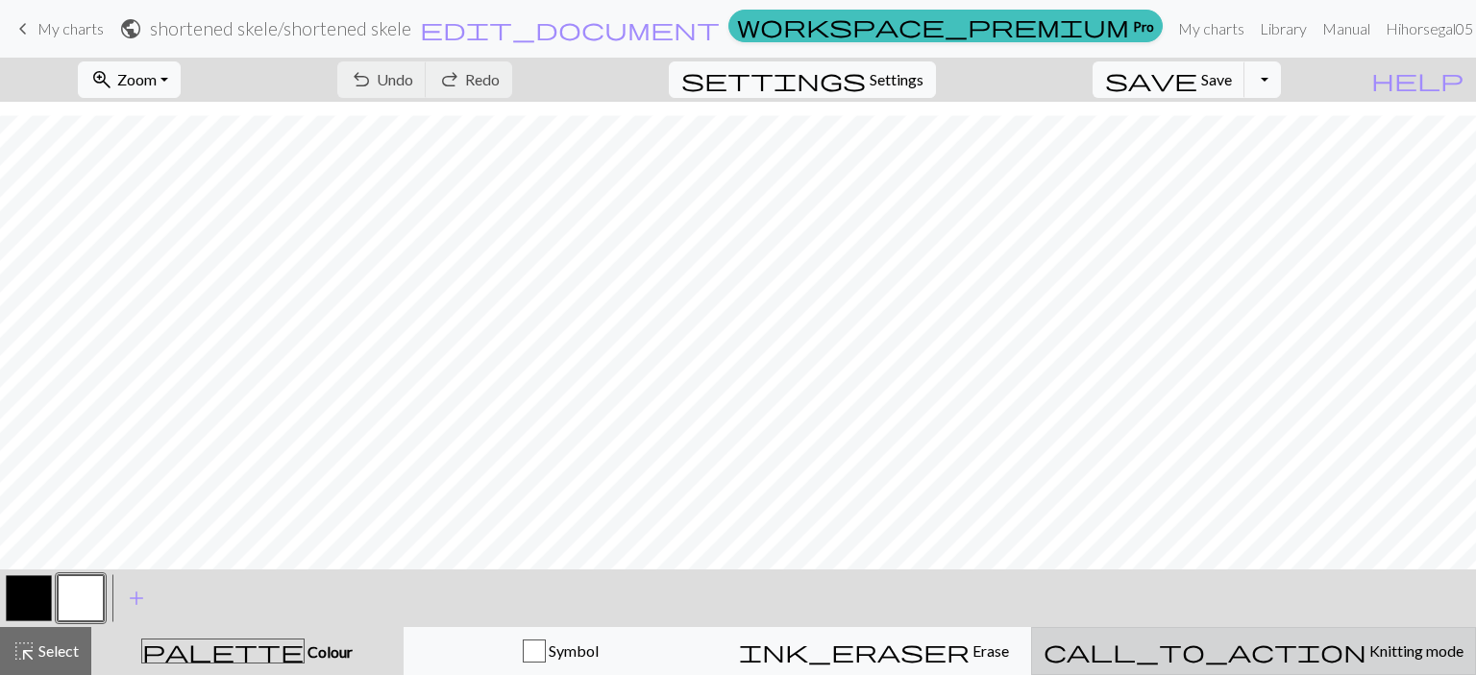
click at [1366, 648] on span "Knitting mode" at bounding box center [1414, 651] width 97 height 18
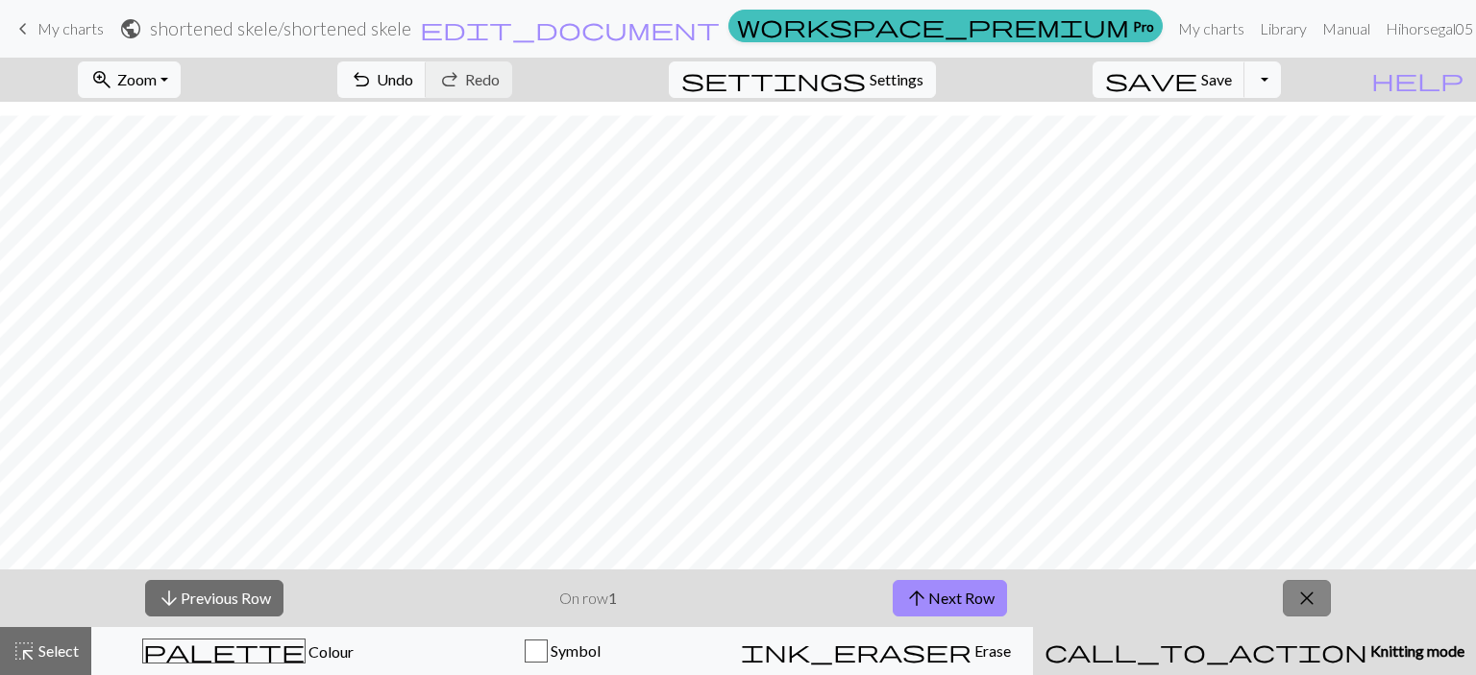
click at [1311, 597] on span "close" at bounding box center [1306, 598] width 23 height 27
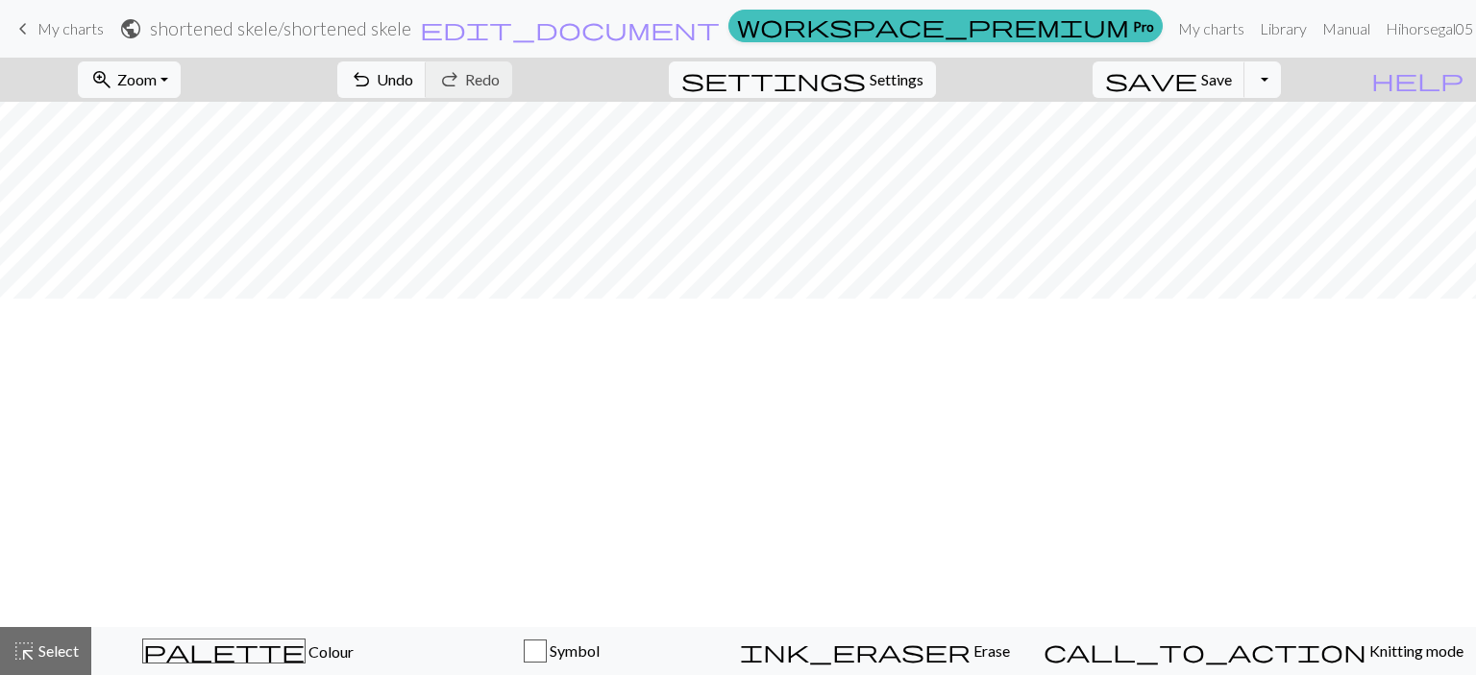
scroll to position [0, 0]
click at [1281, 79] on button "Toggle Dropdown" at bounding box center [1262, 79] width 37 height 37
click at [1247, 148] on button "save_alt Download" at bounding box center [1121, 152] width 317 height 31
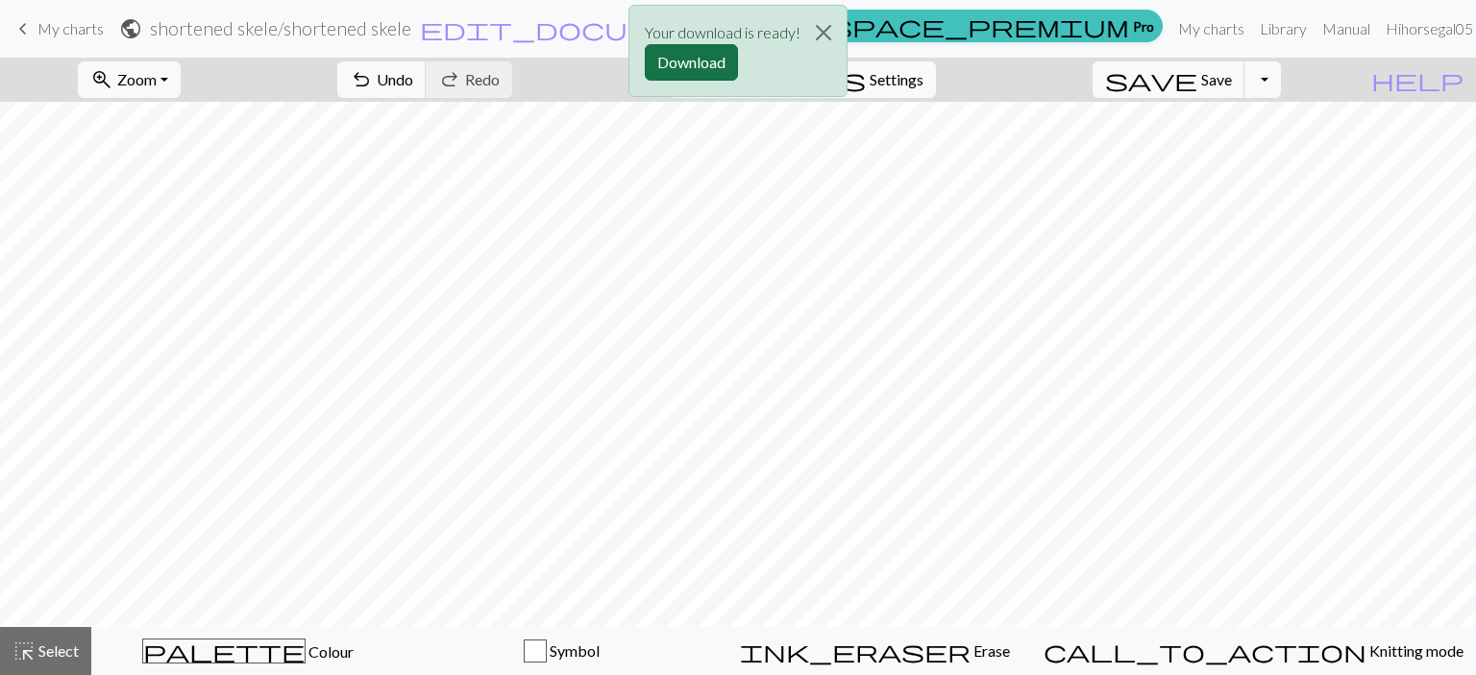
click at [719, 57] on button "Download" at bounding box center [691, 62] width 93 height 37
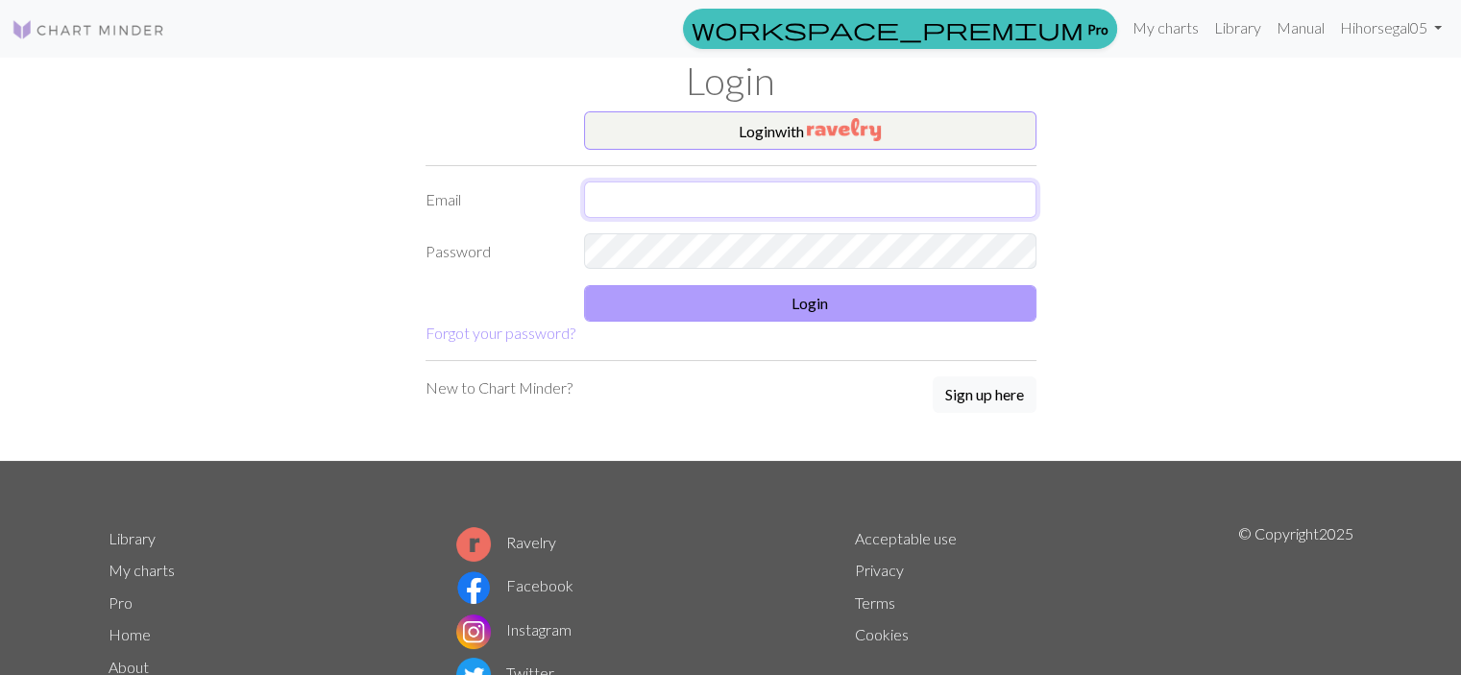
type input "[EMAIL_ADDRESS][DOMAIN_NAME]"
click at [738, 311] on button "Login" at bounding box center [810, 303] width 453 height 37
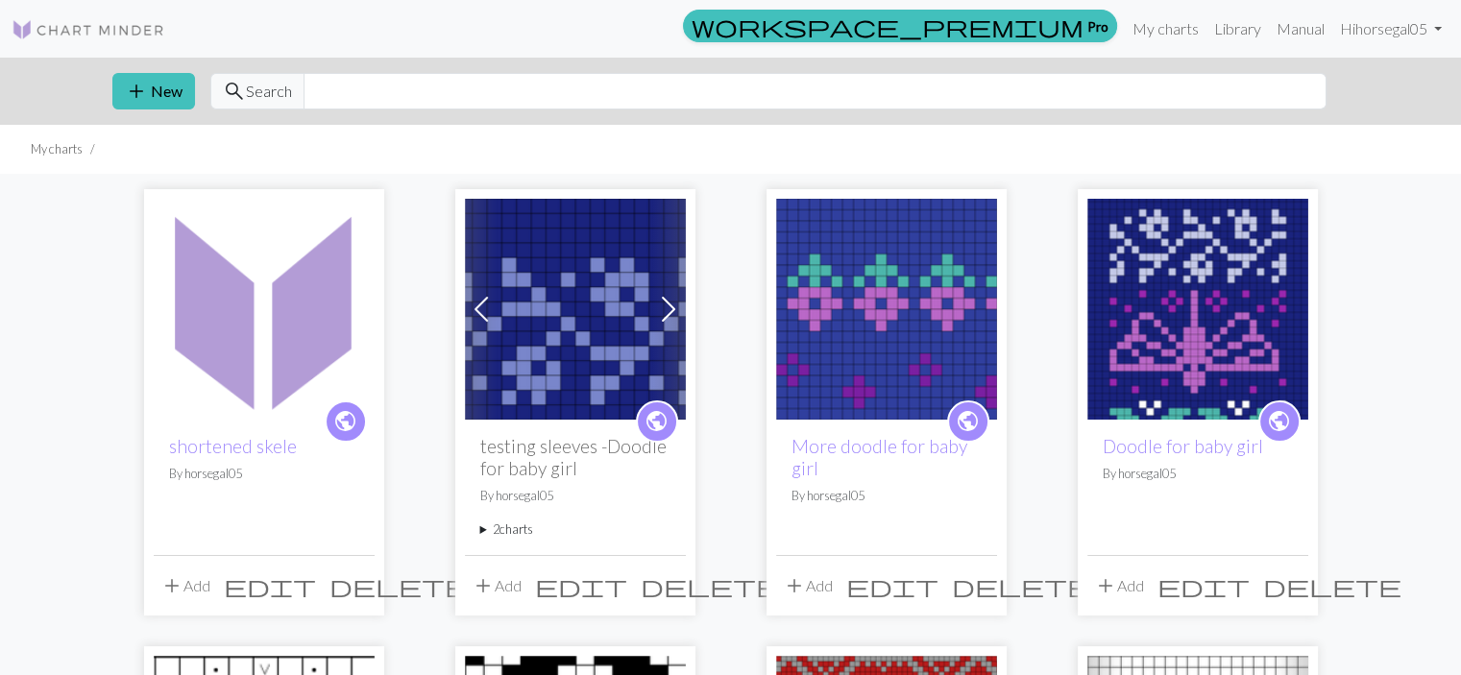
click at [355, 587] on span "delete" at bounding box center [399, 586] width 138 height 27
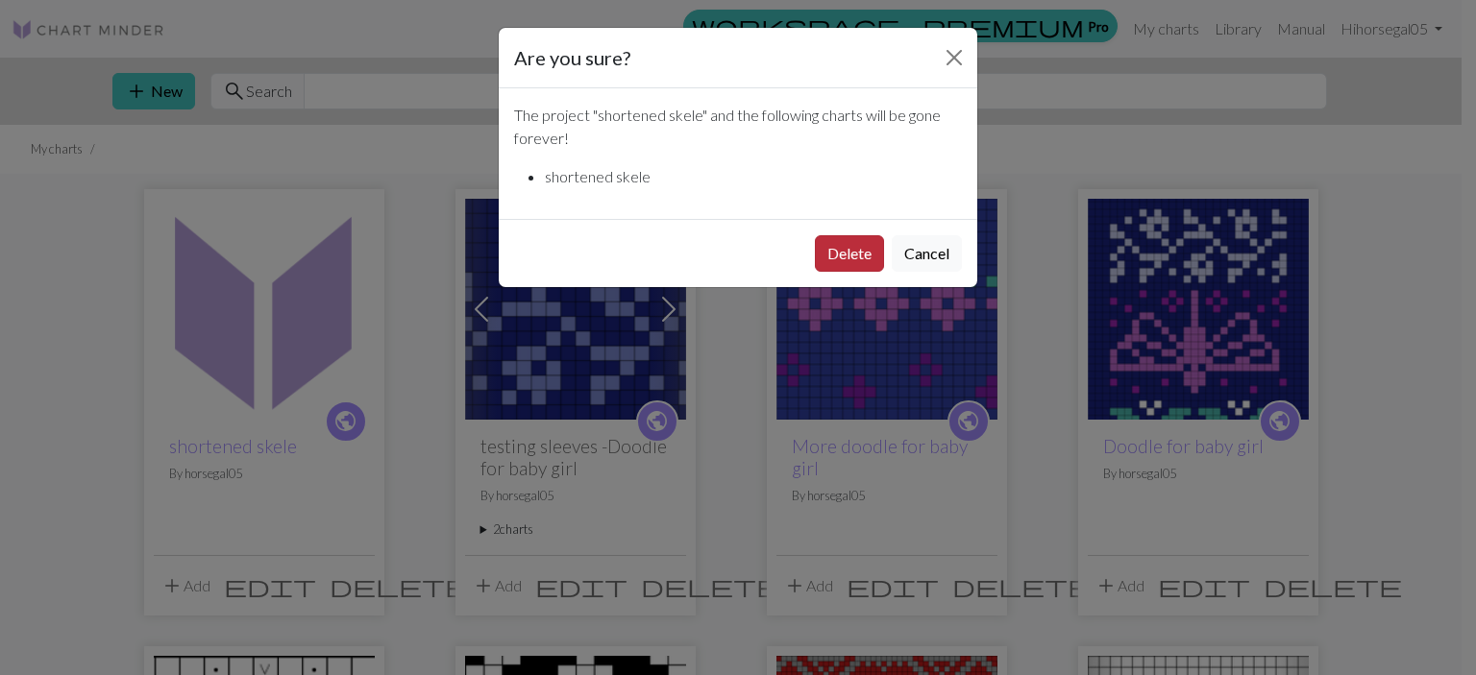
click at [847, 254] on button "Delete" at bounding box center [849, 253] width 69 height 37
